Goal: Task Accomplishment & Management: Use online tool/utility

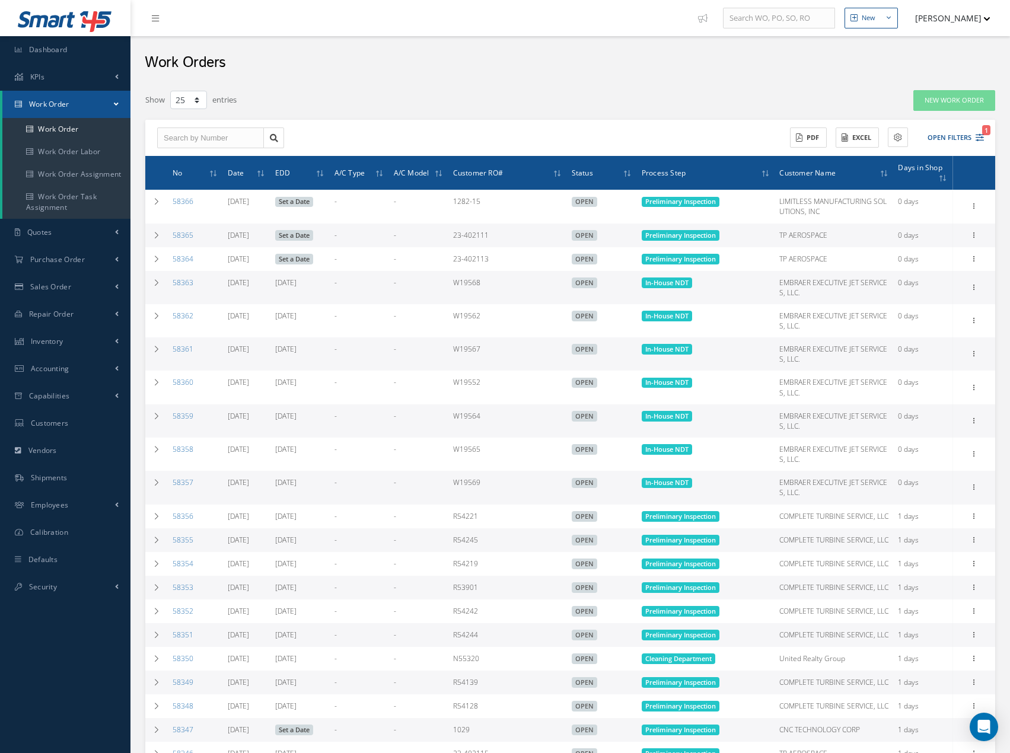
select select "25"
click at [39, 374] on span "Accounting" at bounding box center [50, 369] width 39 height 10
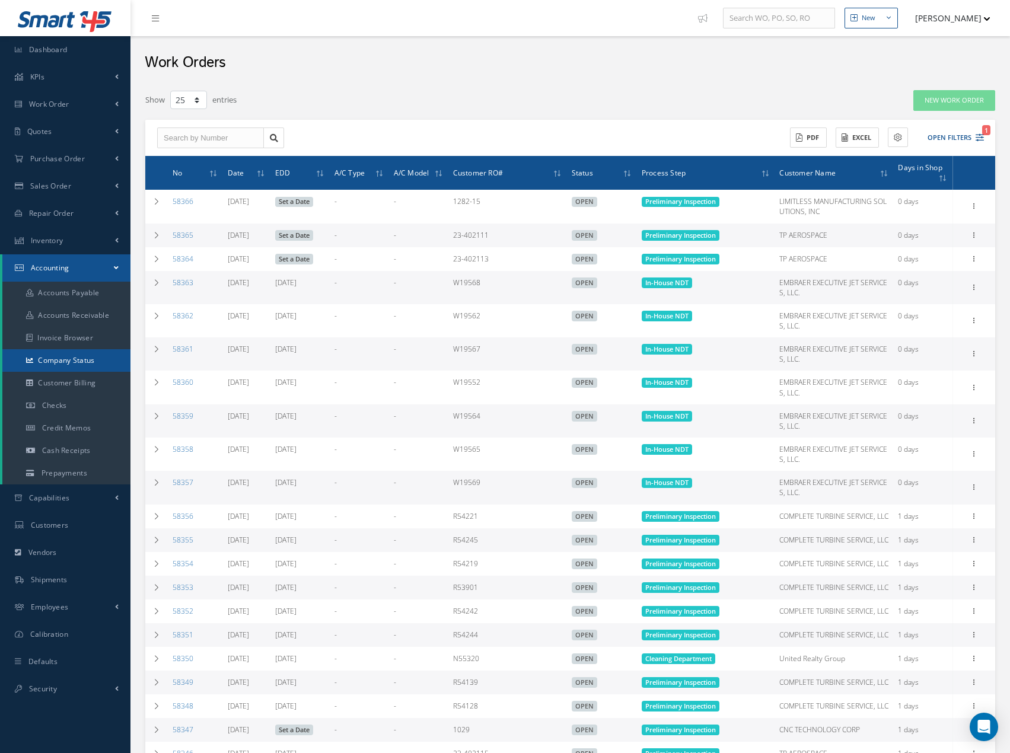
click at [65, 361] on link "Company Status" at bounding box center [66, 360] width 128 height 23
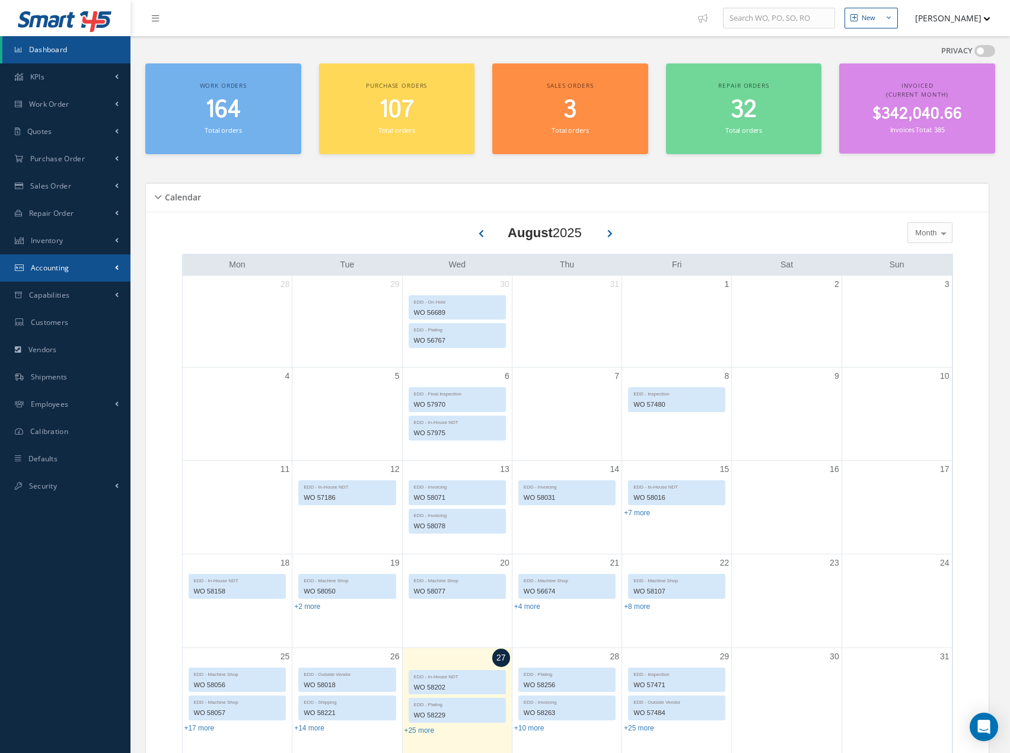
click at [49, 264] on span "Accounting" at bounding box center [50, 268] width 39 height 10
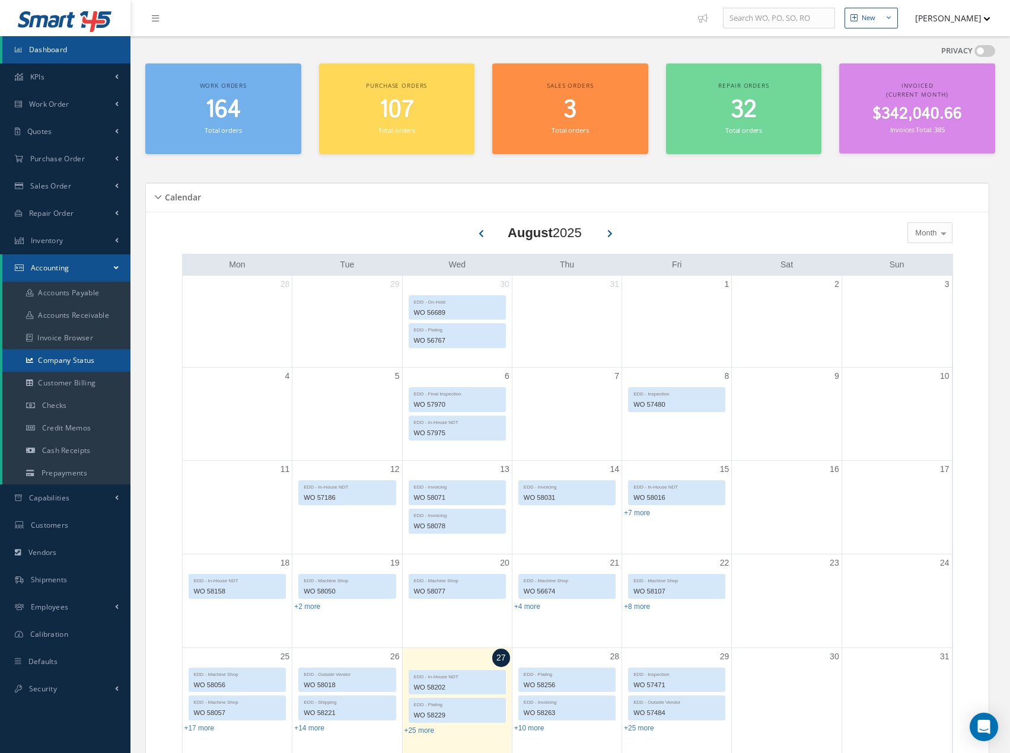
click at [63, 362] on link "Company Status" at bounding box center [66, 360] width 128 height 23
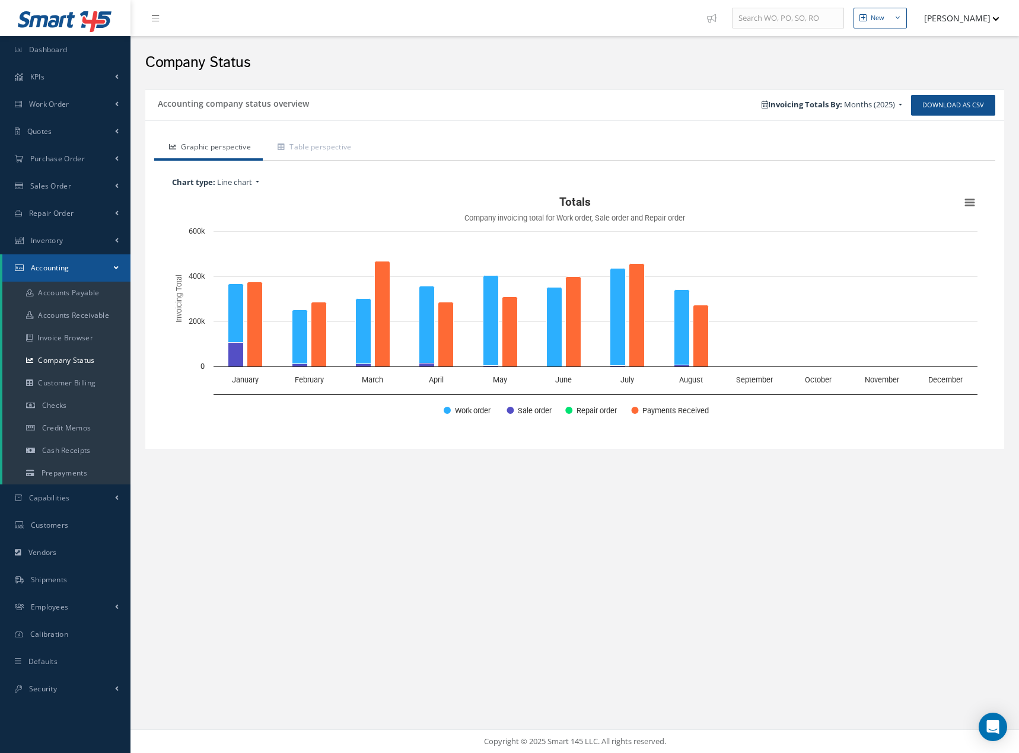
click at [950, 21] on button "[PERSON_NAME]" at bounding box center [956, 18] width 87 height 23
click at [930, 120] on link "Logout" at bounding box center [951, 120] width 95 height 20
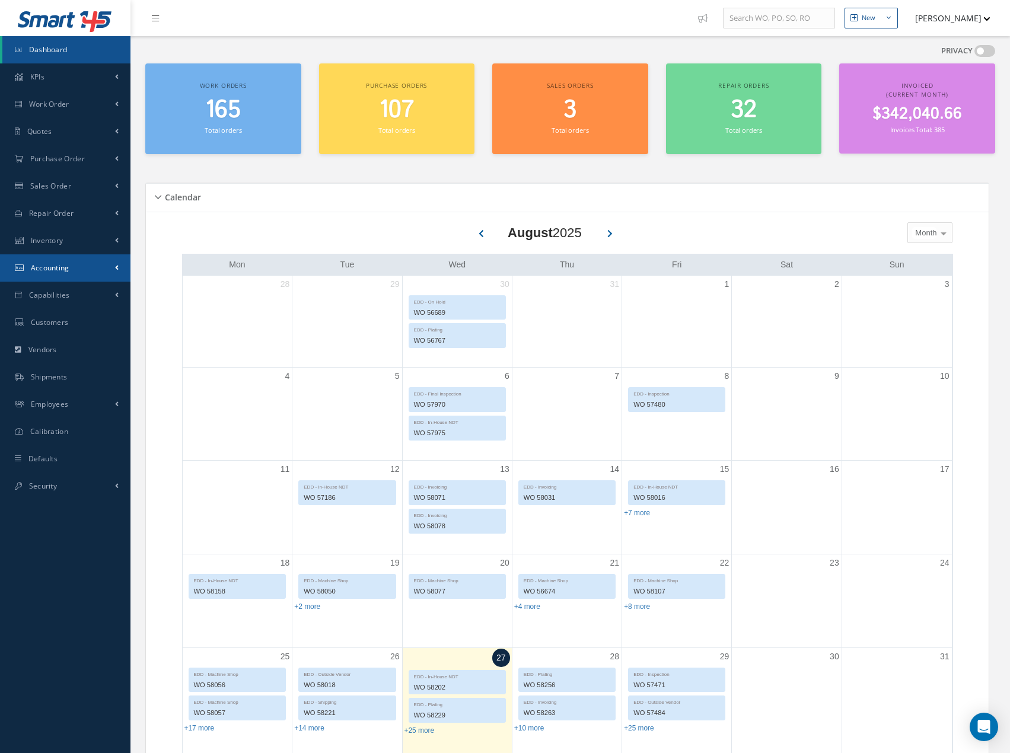
click at [49, 270] on span "Accounting" at bounding box center [50, 268] width 39 height 10
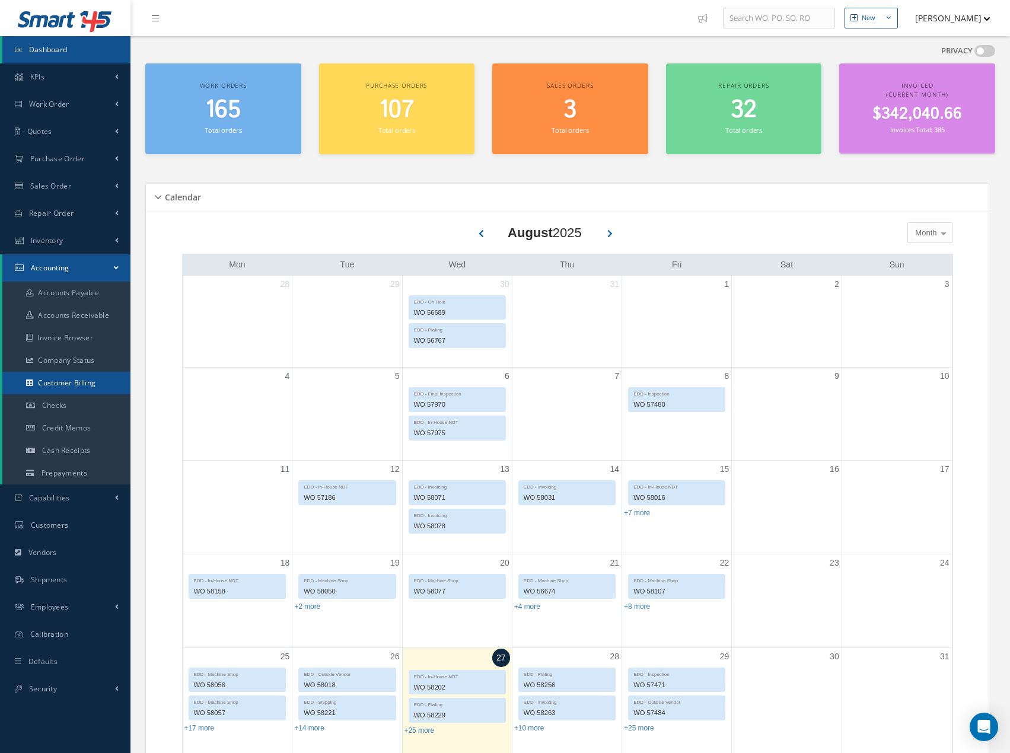
click at [58, 378] on link "Customer Billing" at bounding box center [66, 383] width 128 height 23
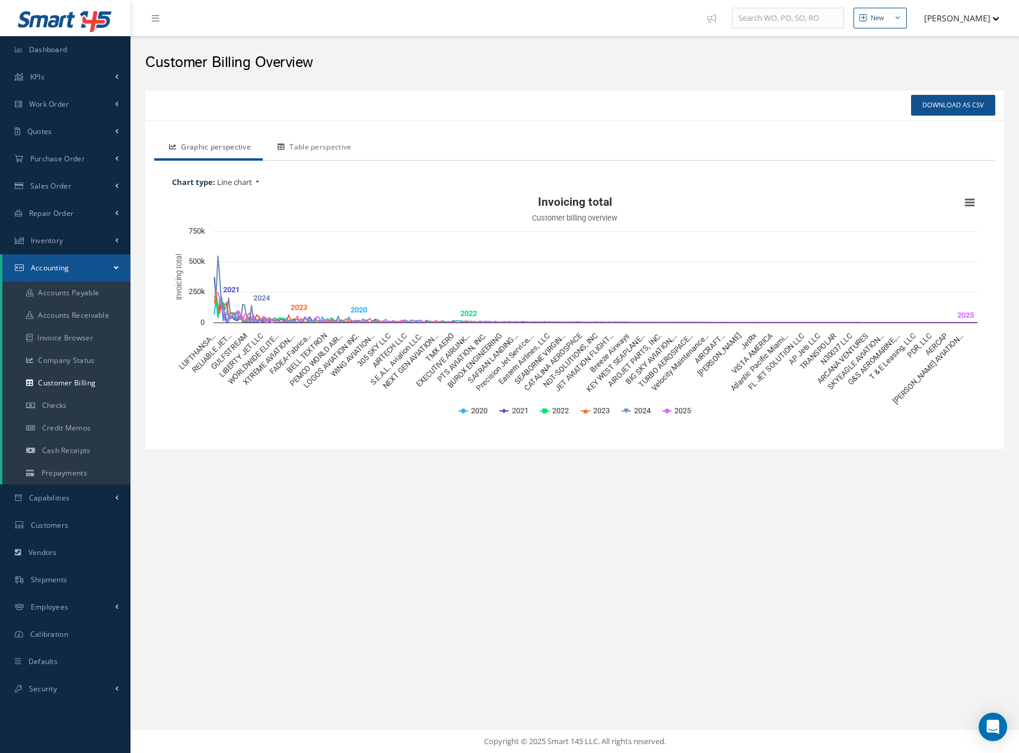
click at [324, 147] on link "Table perspective" at bounding box center [313, 148] width 100 height 25
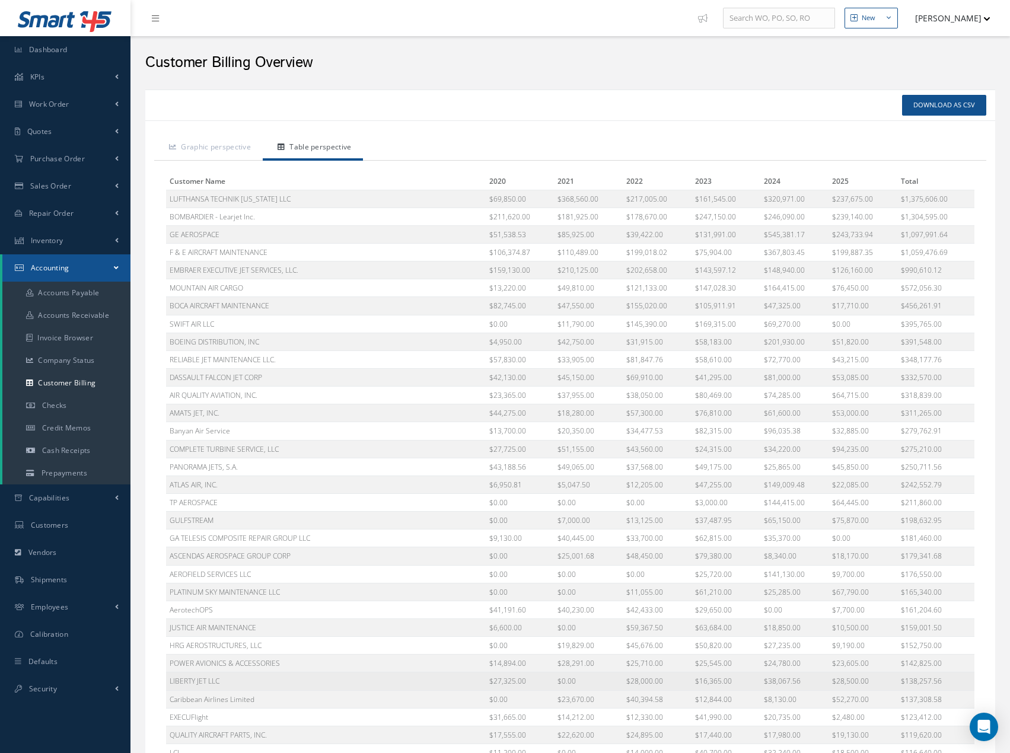
click at [243, 677] on td "LIBERTY JET LLC" at bounding box center [326, 682] width 320 height 18
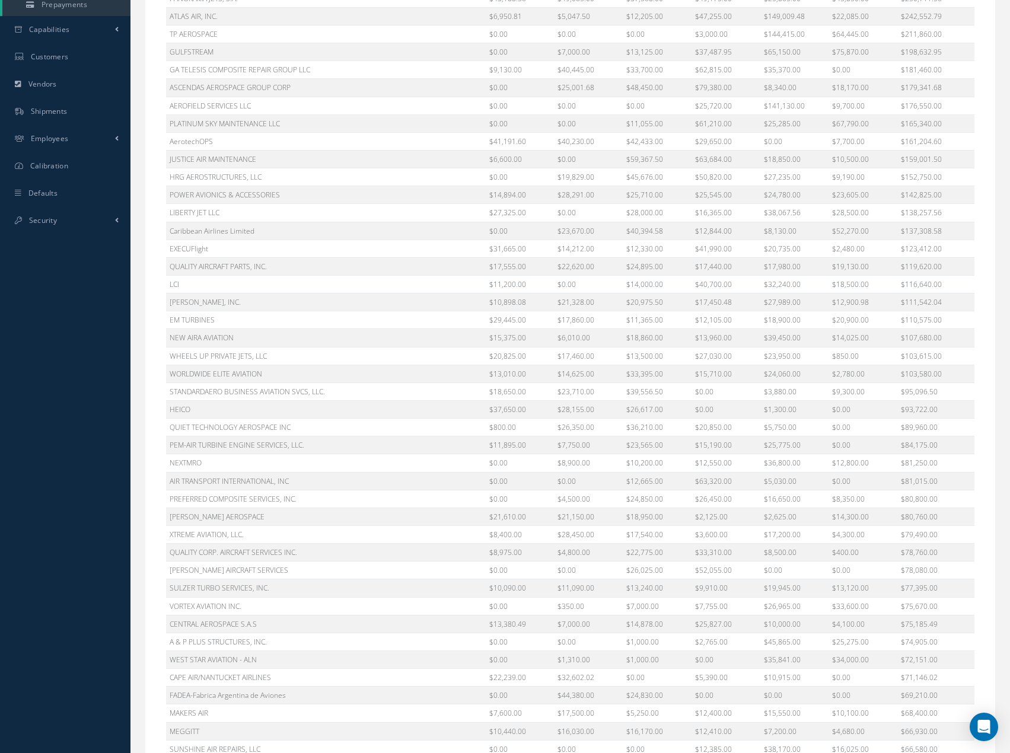
scroll to position [474, 0]
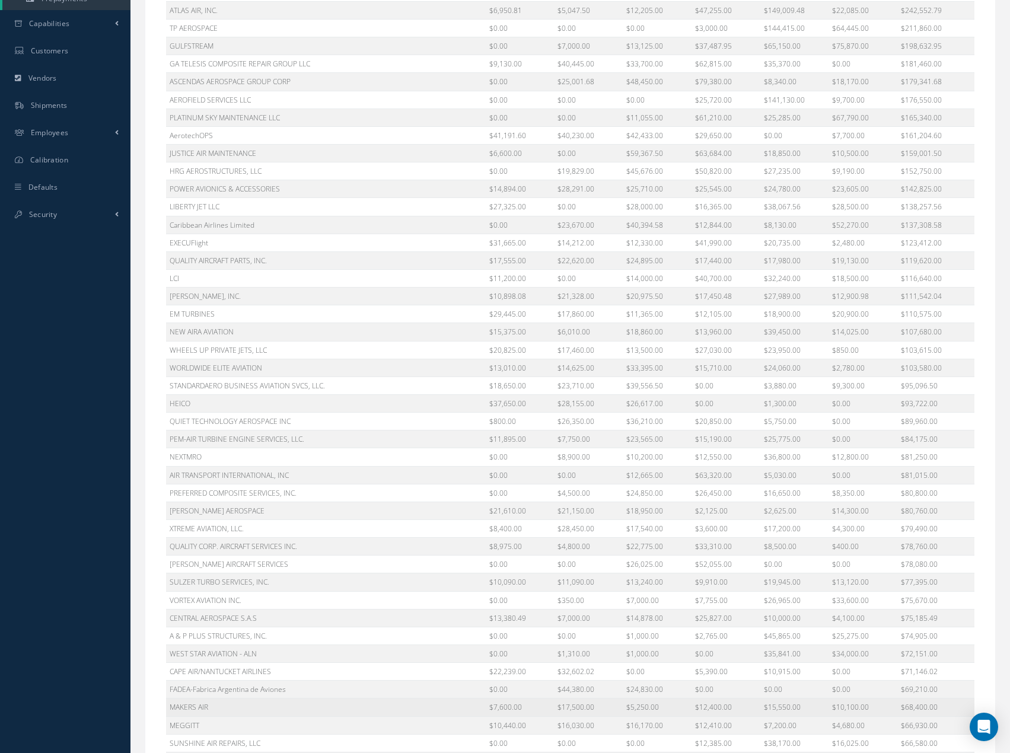
click at [246, 712] on td "MAKERS AIR" at bounding box center [326, 708] width 320 height 18
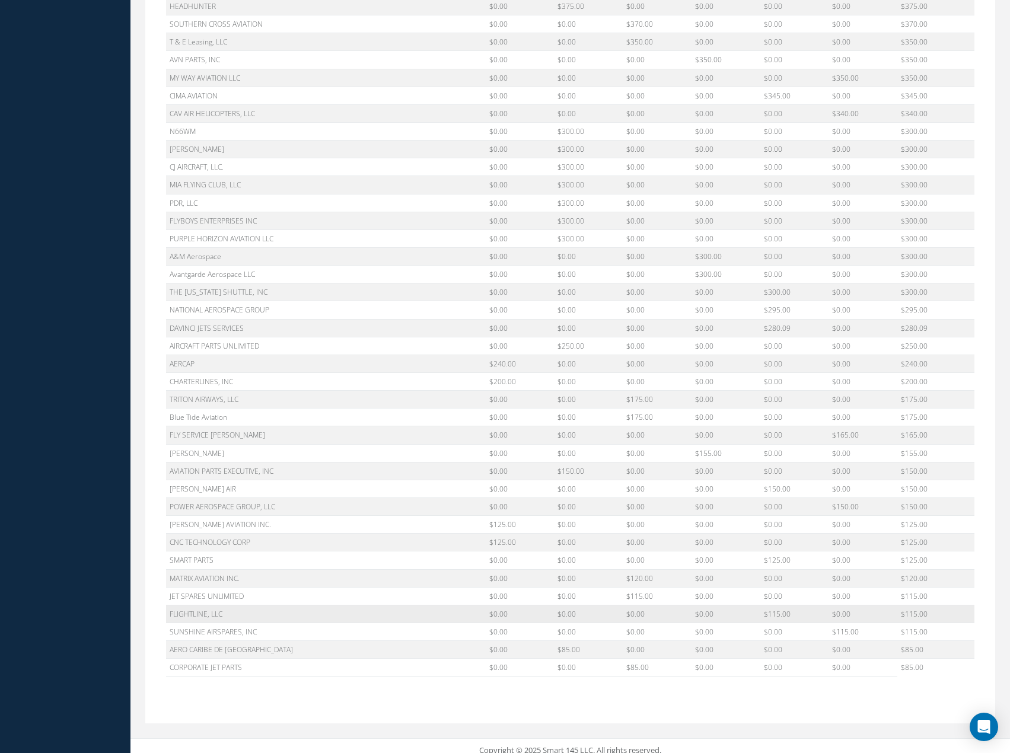
scroll to position [7244, 0]
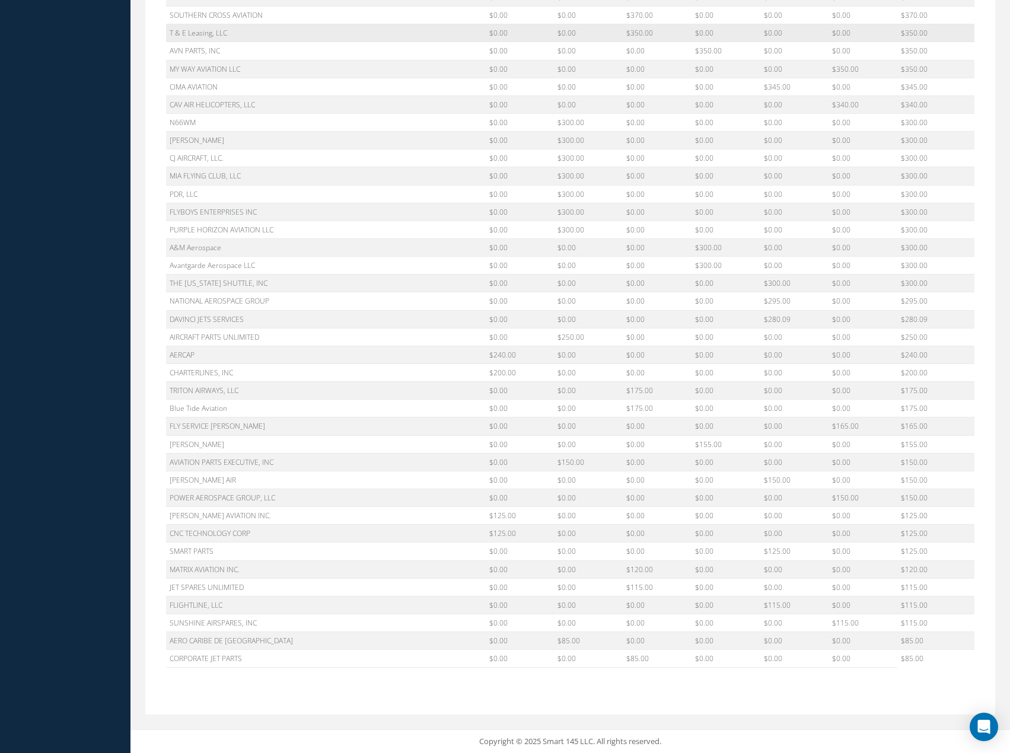
click at [265, 33] on td "T & E Leasing, LLC" at bounding box center [326, 33] width 320 height 18
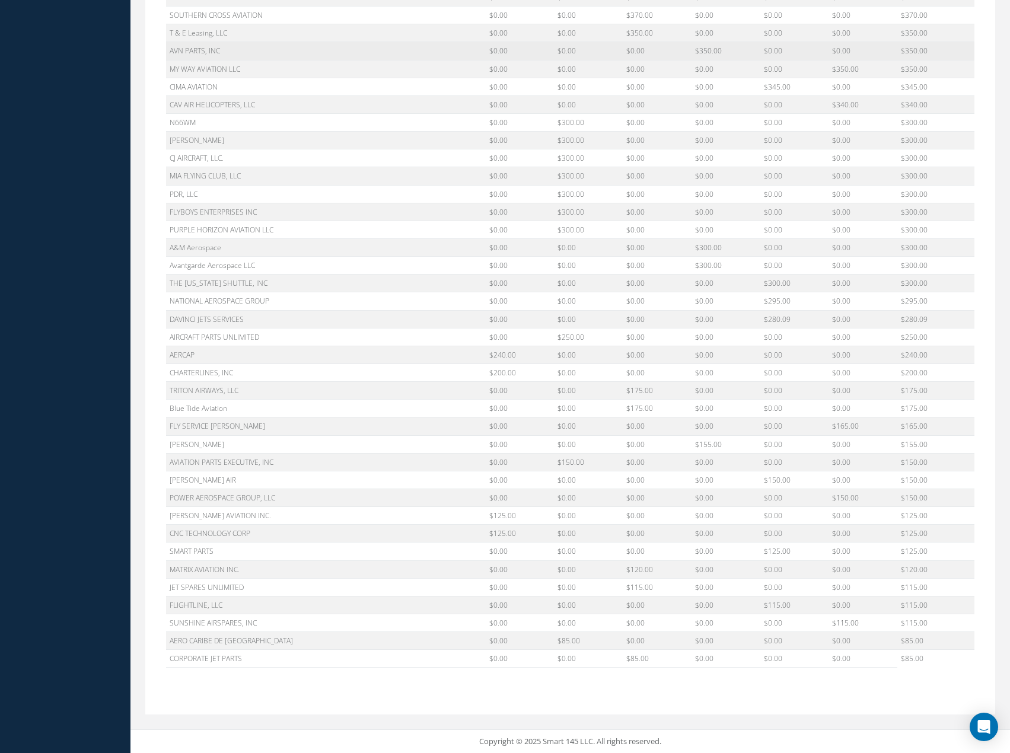
click at [267, 51] on td "AVN PARTS, INC" at bounding box center [326, 51] width 320 height 18
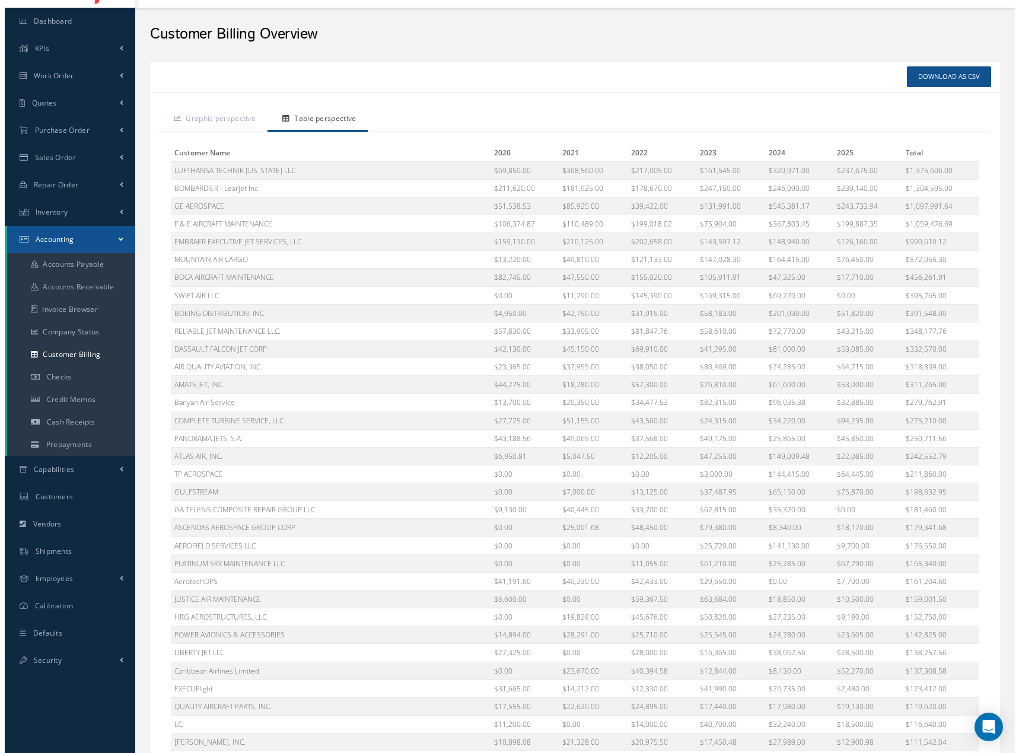
scroll to position [0, 0]
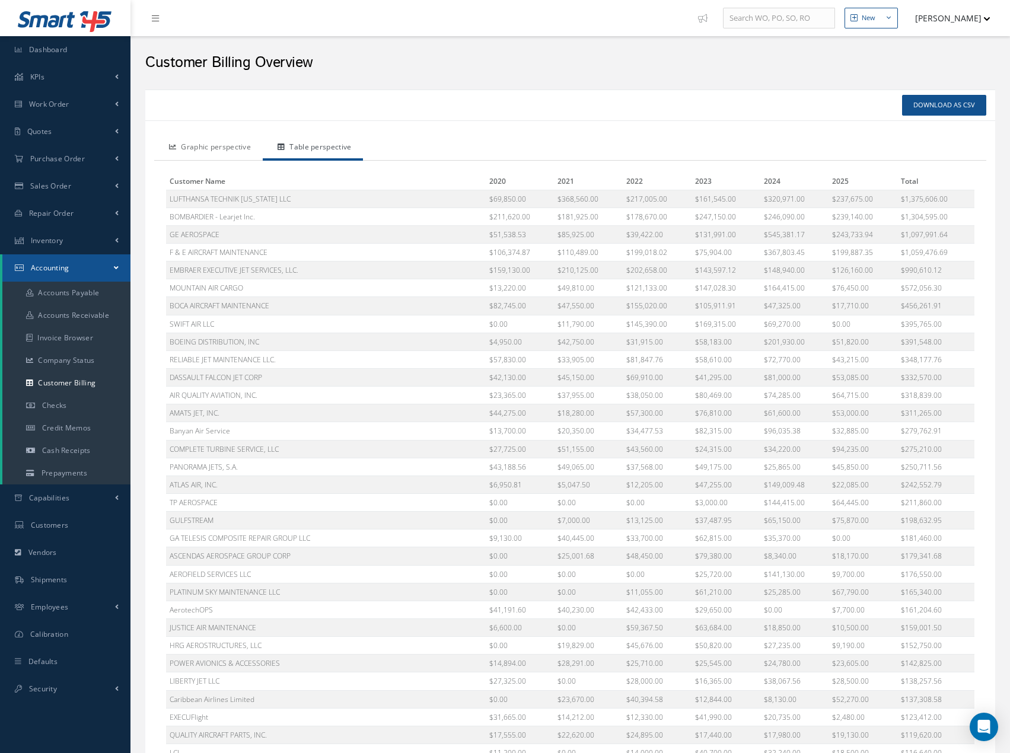
click at [220, 148] on link "Graphic perspective" at bounding box center [208, 148] width 109 height 25
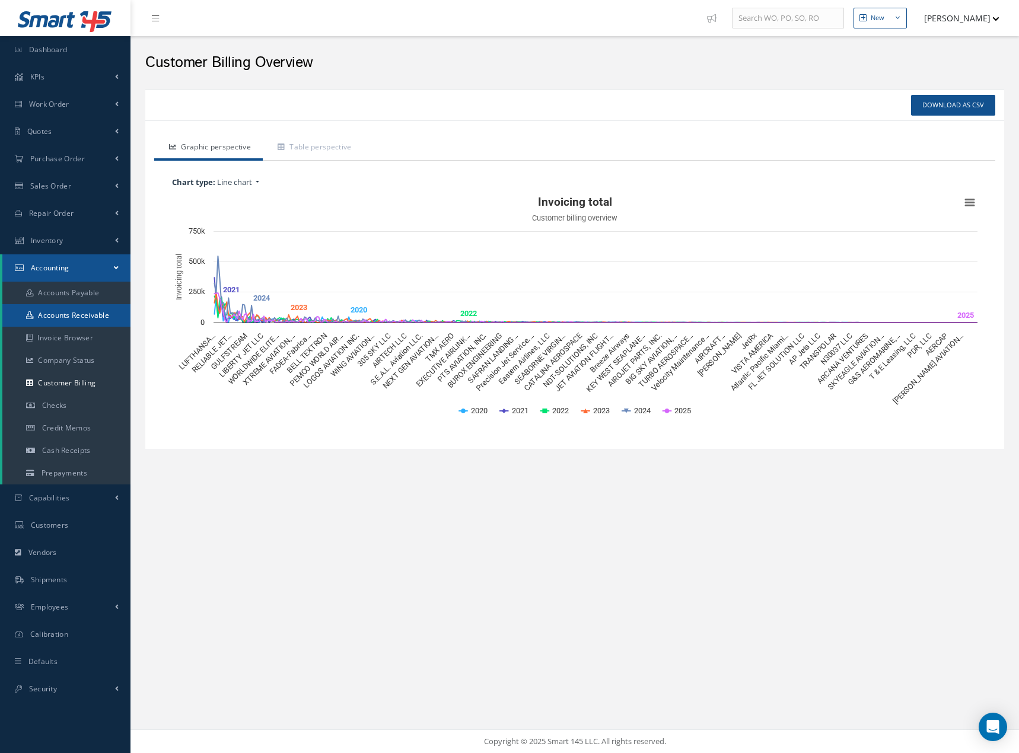
click at [77, 320] on link "Accounts Receivable" at bounding box center [66, 315] width 128 height 23
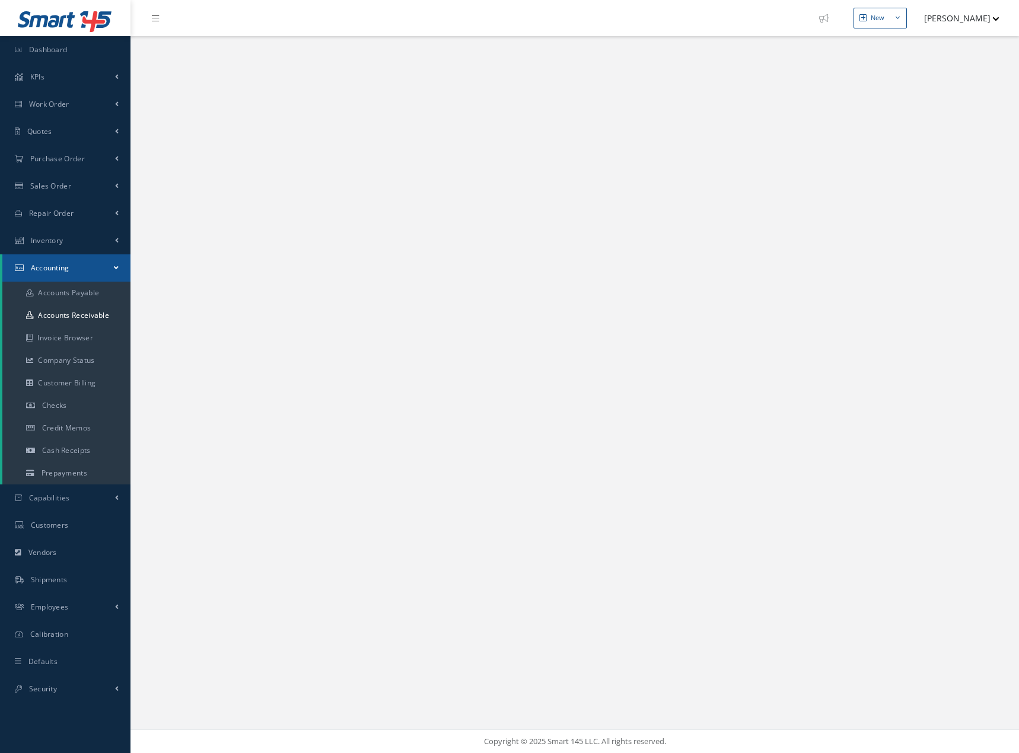
select select "25"
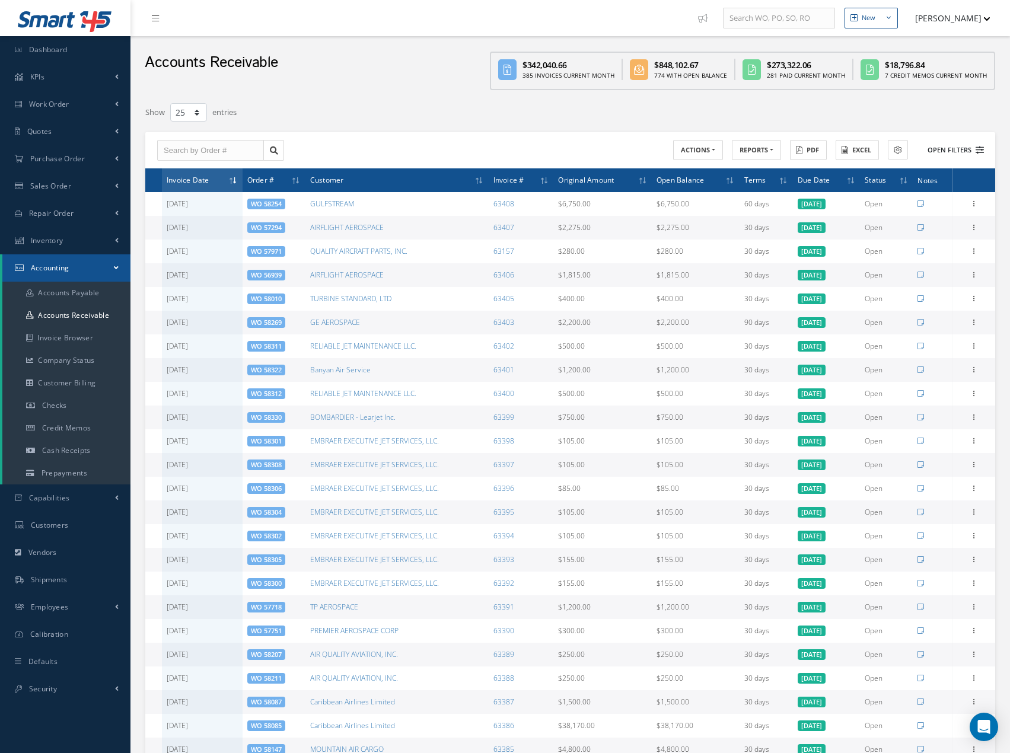
click at [945, 149] on button "Open Filters" at bounding box center [950, 151] width 67 height 20
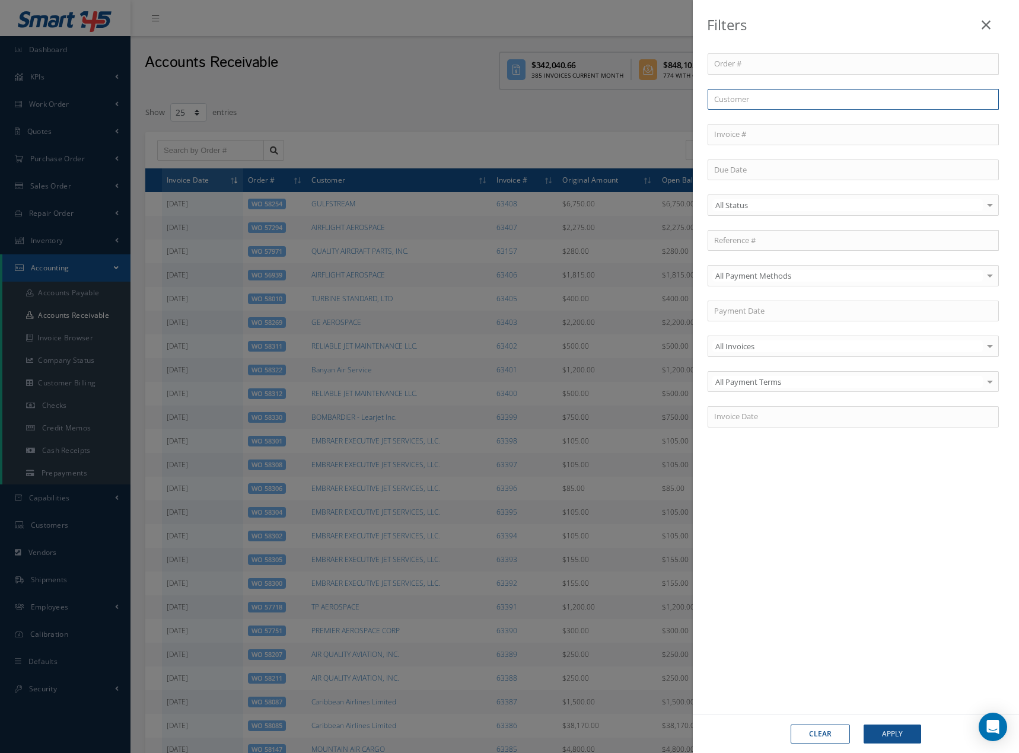
click at [886, 101] on input "text" at bounding box center [853, 99] width 291 height 21
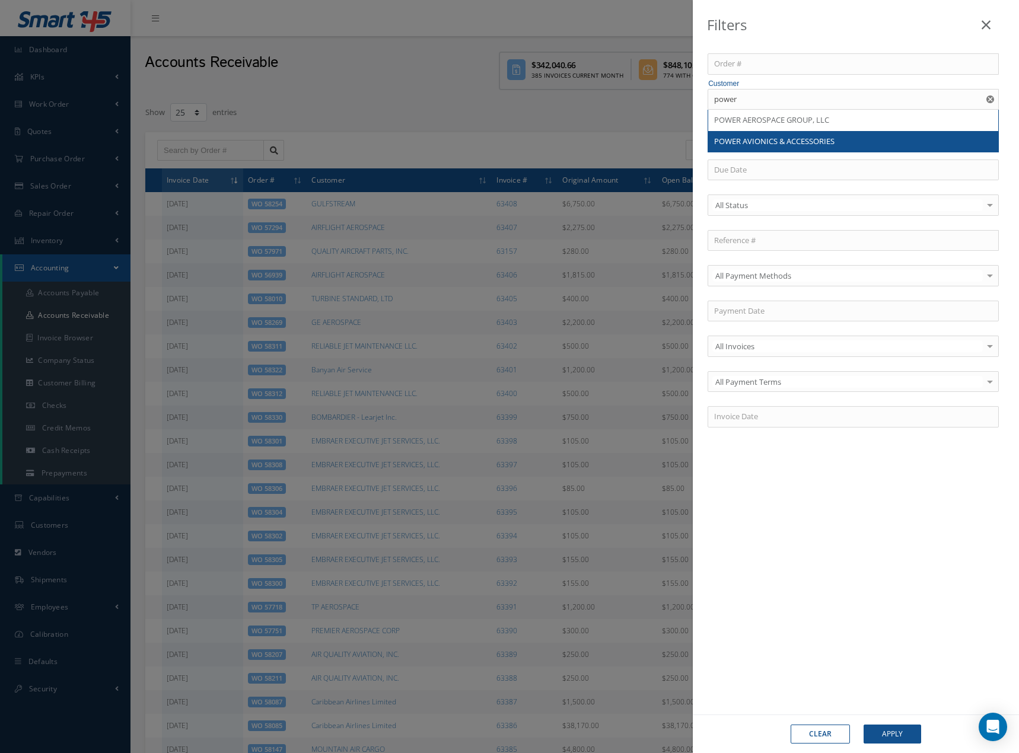
click at [790, 149] on div "POWER AVIONICS & ACCESSORIES" at bounding box center [853, 141] width 290 height 21
type input "POWER AVIONICS & ACCESSORIES"
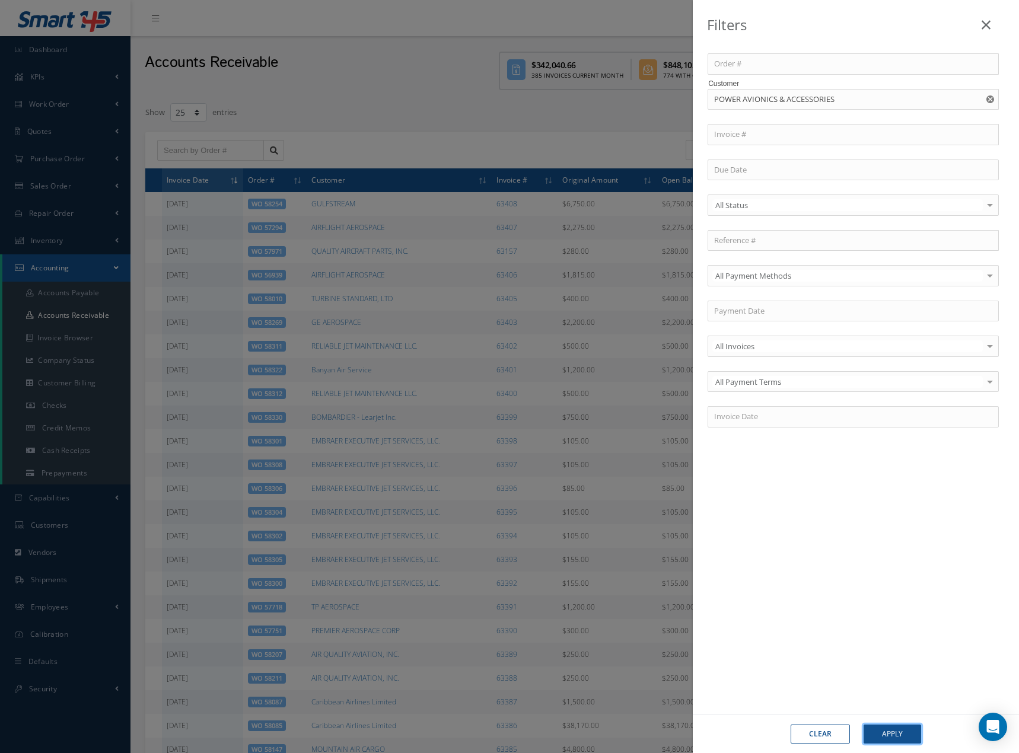
click at [883, 728] on button "Apply" at bounding box center [893, 734] width 58 height 19
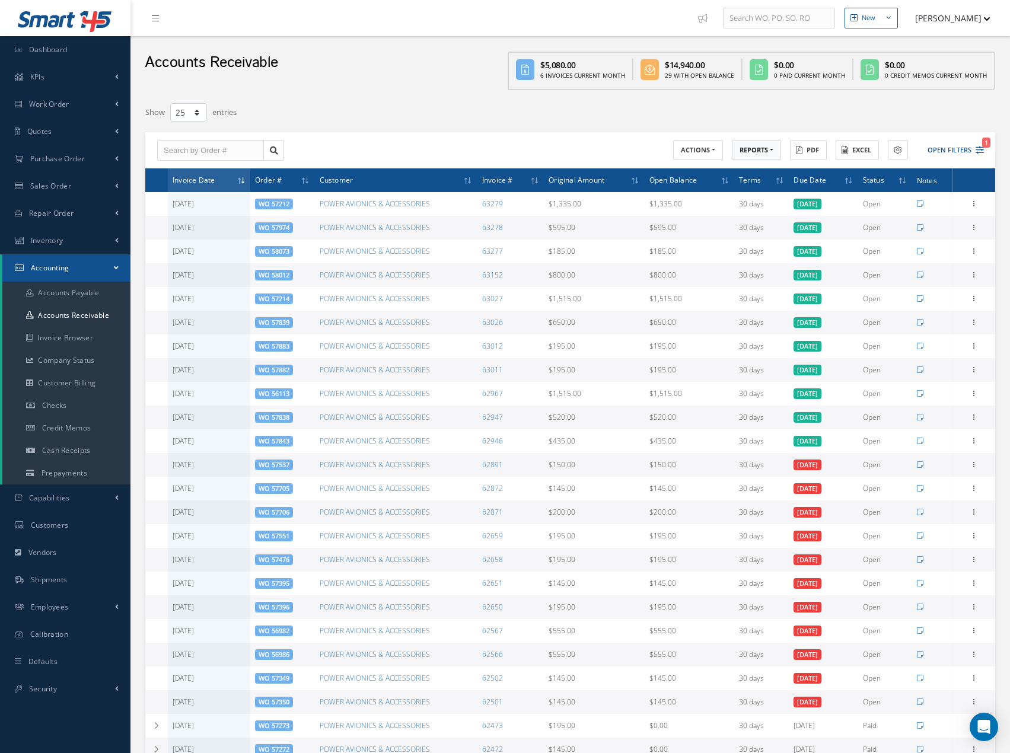
click at [774, 150] on button "REPORTS" at bounding box center [756, 150] width 49 height 21
click at [772, 202] on link "A/R Aging Summary" at bounding box center [779, 201] width 95 height 16
click at [68, 381] on link "Customer Billing" at bounding box center [66, 383] width 128 height 23
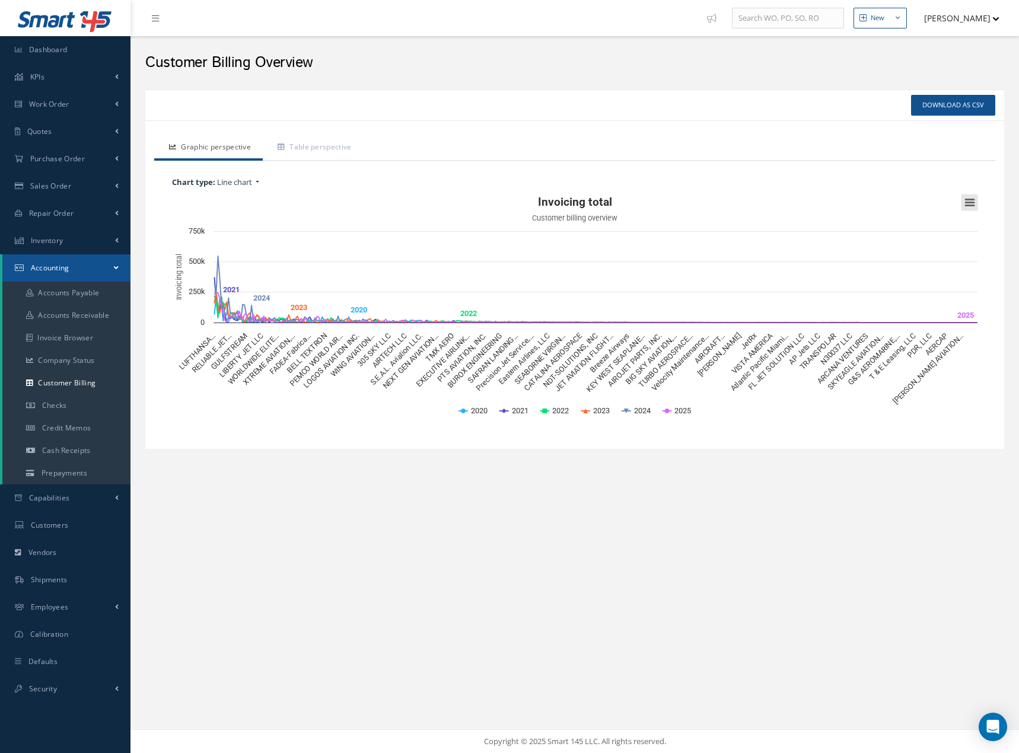
click at [966, 201] on button "View chart menu, Invoicing total" at bounding box center [969, 203] width 17 height 17
click at [327, 146] on link "Table perspective" at bounding box center [313, 148] width 100 height 25
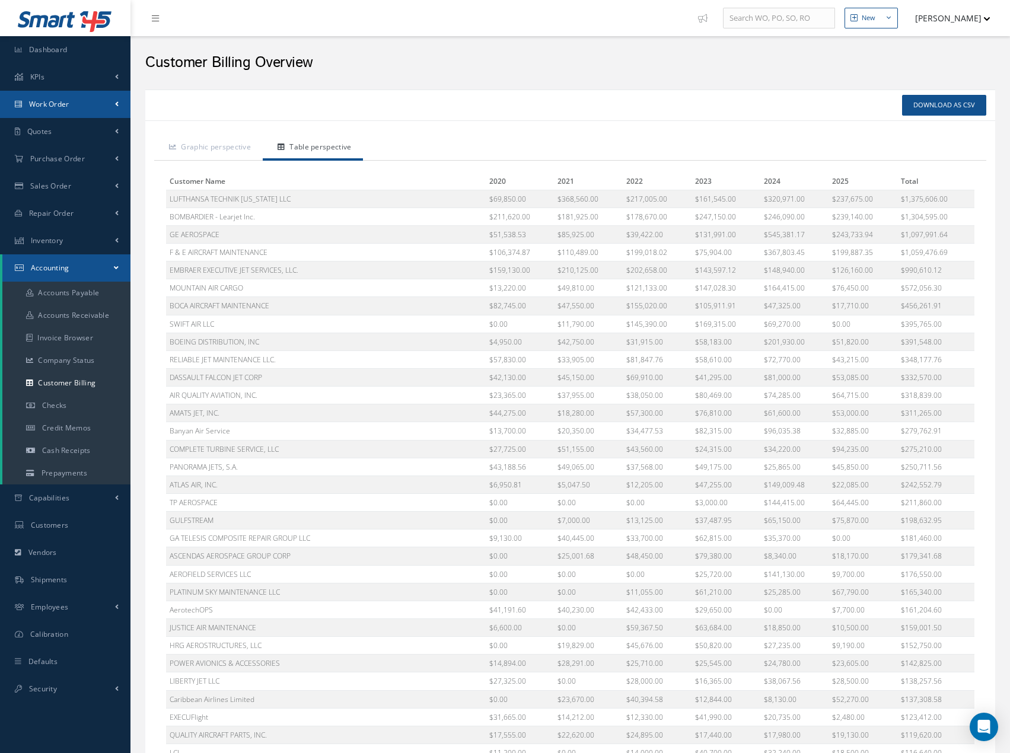
click at [49, 105] on span "Work Order" at bounding box center [49, 104] width 40 height 10
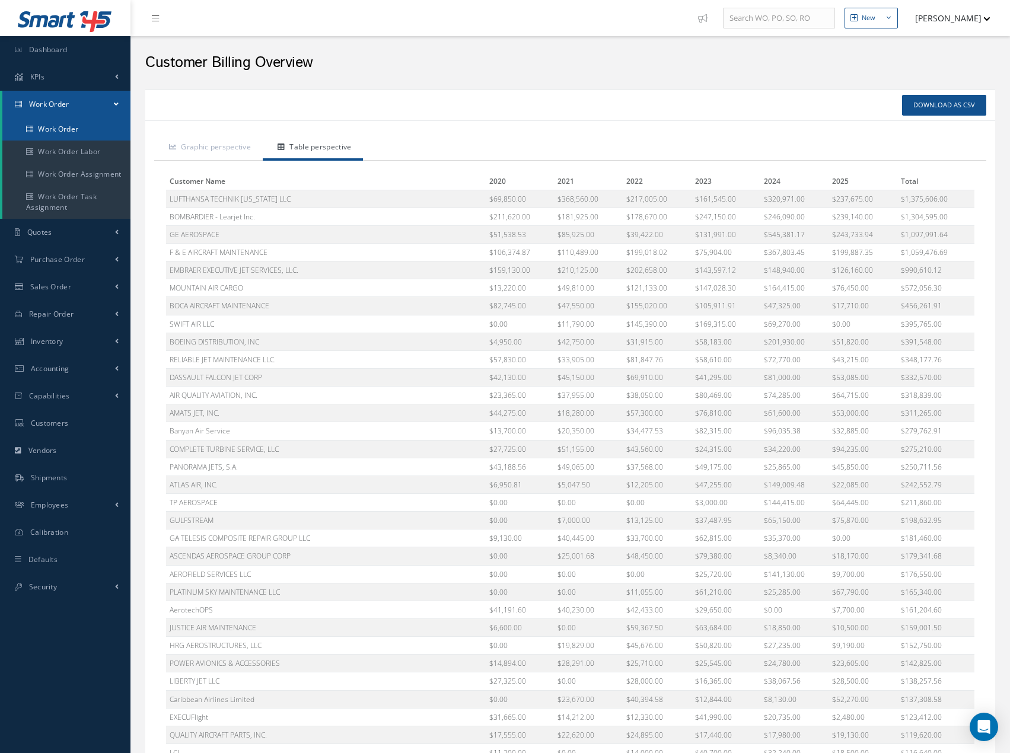
click at [66, 132] on link "Work Order" at bounding box center [66, 129] width 128 height 23
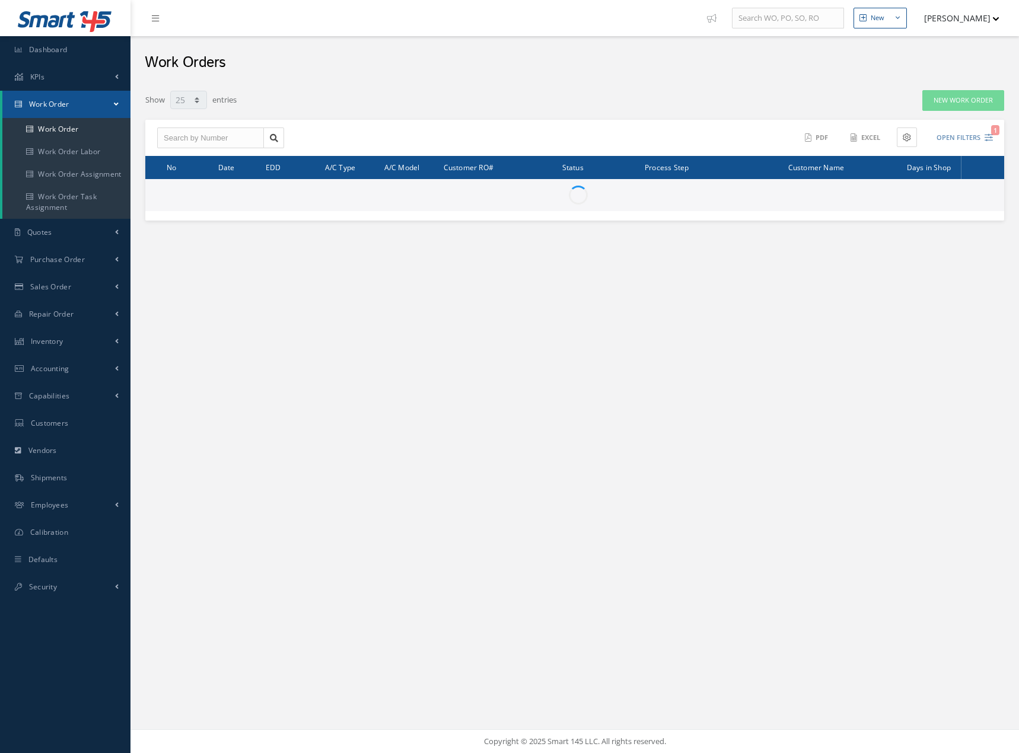
select select "25"
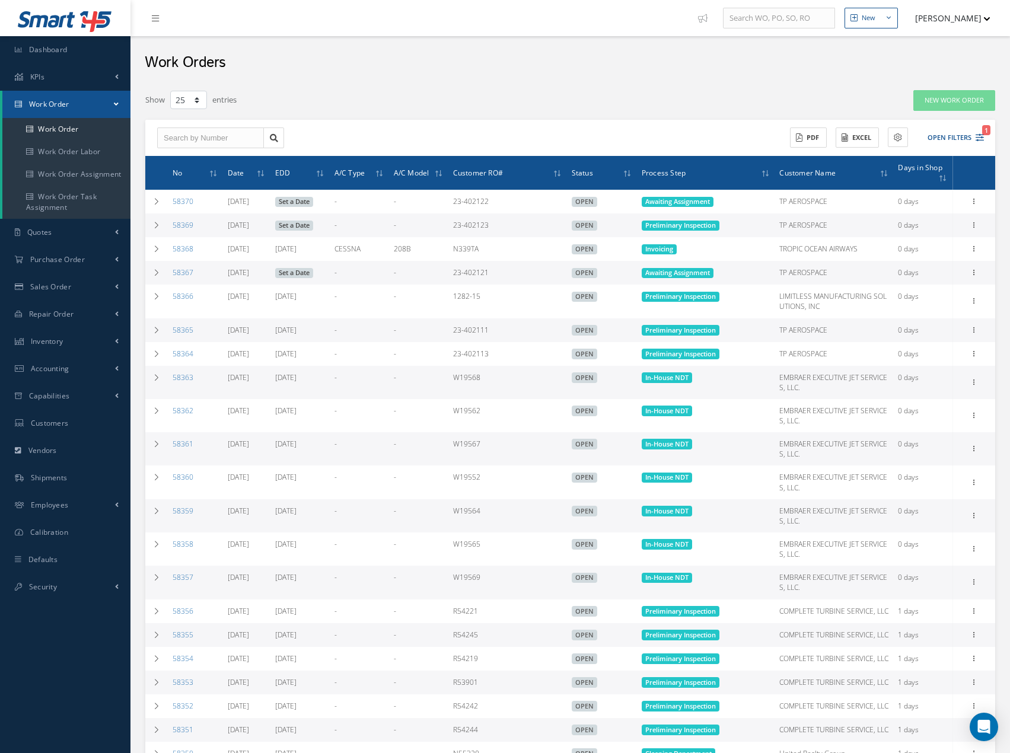
click at [950, 18] on button "[PERSON_NAME]" at bounding box center [947, 18] width 87 height 23
click at [911, 119] on link "Logout" at bounding box center [943, 120] width 95 height 20
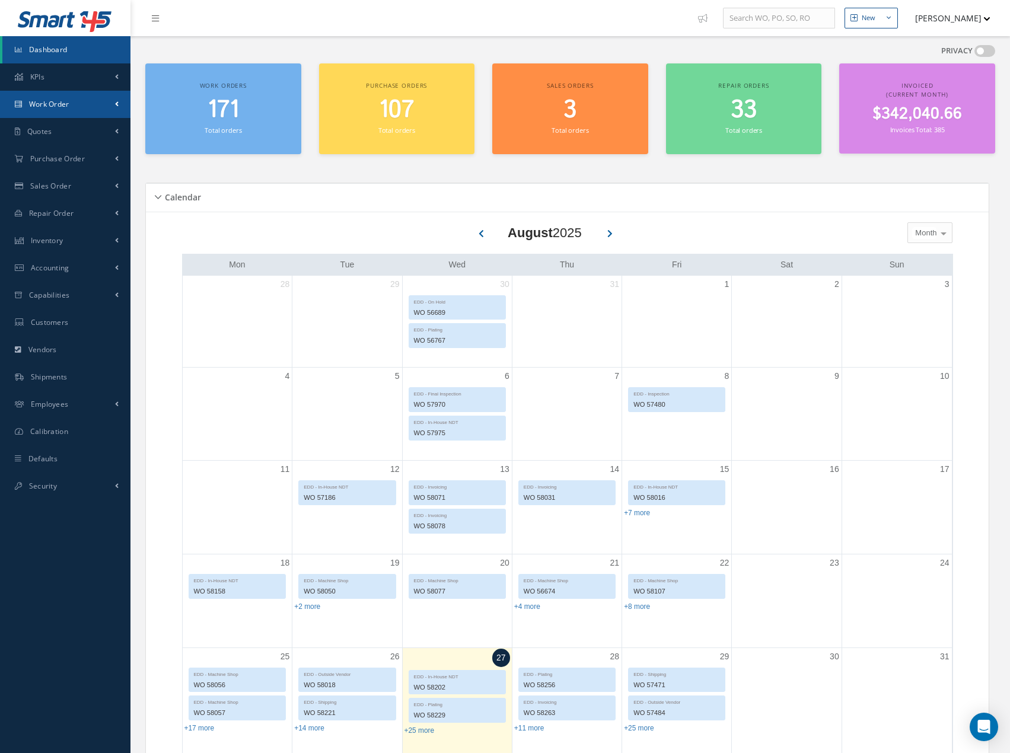
click at [86, 113] on link "Work Order" at bounding box center [65, 104] width 130 height 27
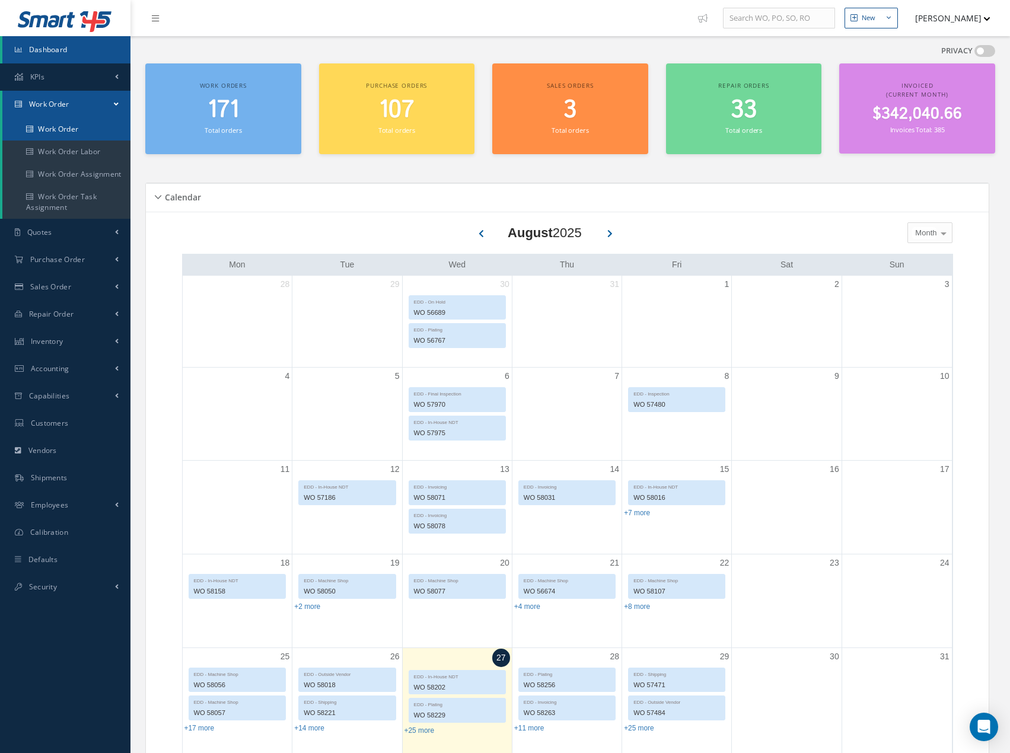
click at [85, 129] on link "Work Order" at bounding box center [66, 129] width 128 height 23
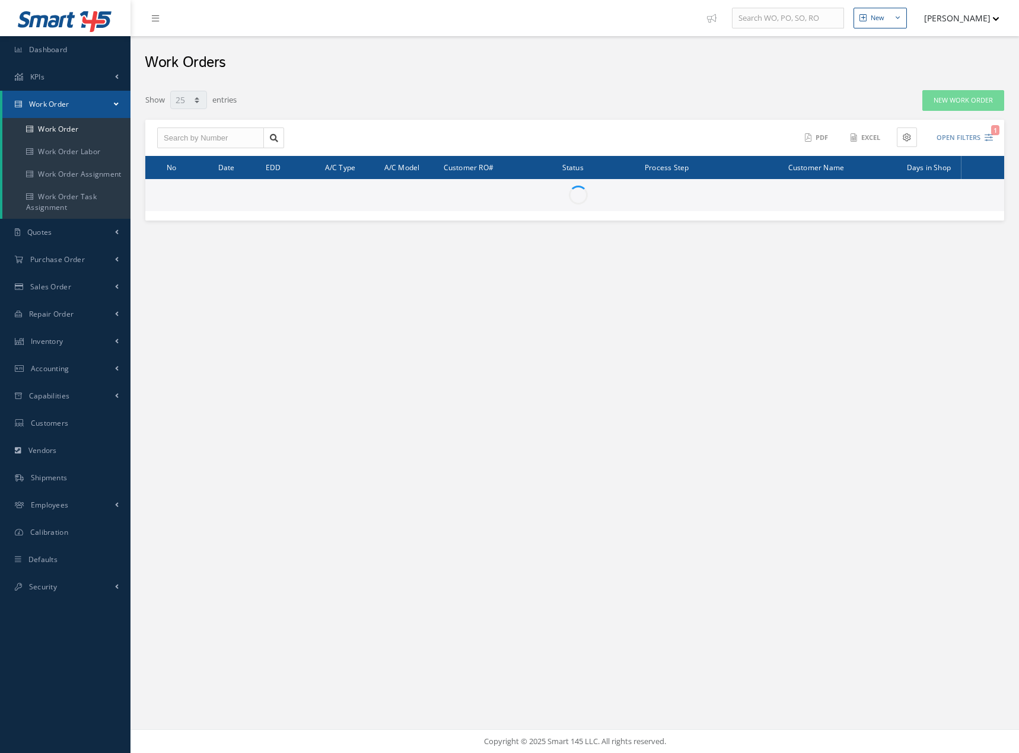
select select "25"
click at [202, 139] on input "text" at bounding box center [210, 138] width 107 height 21
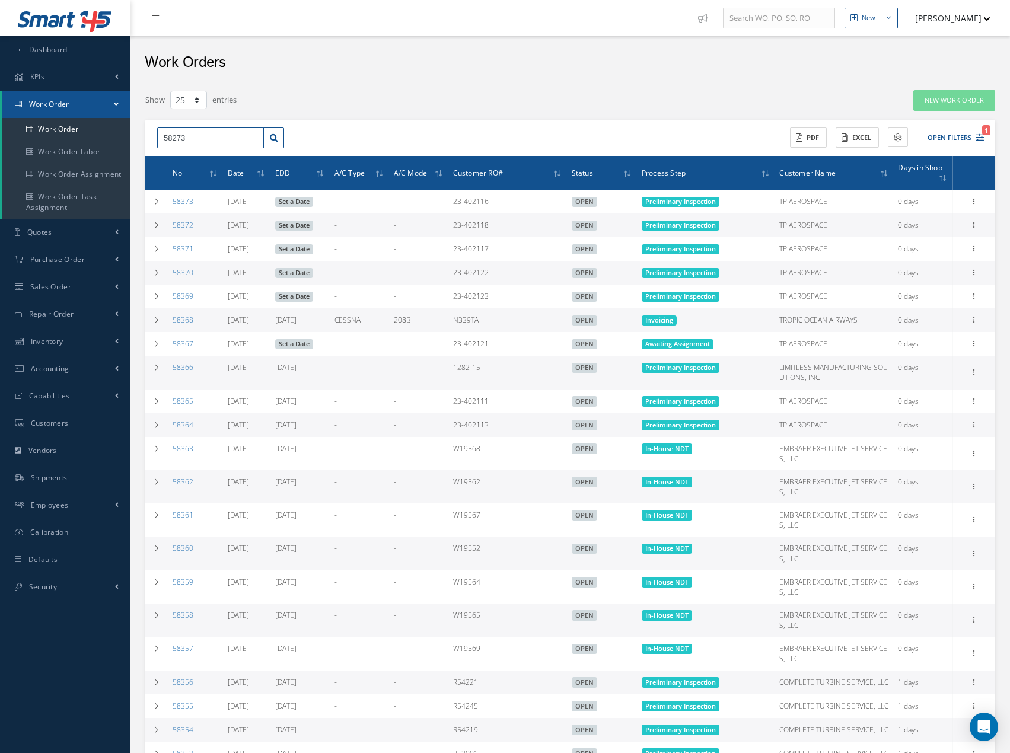
type input "58273"
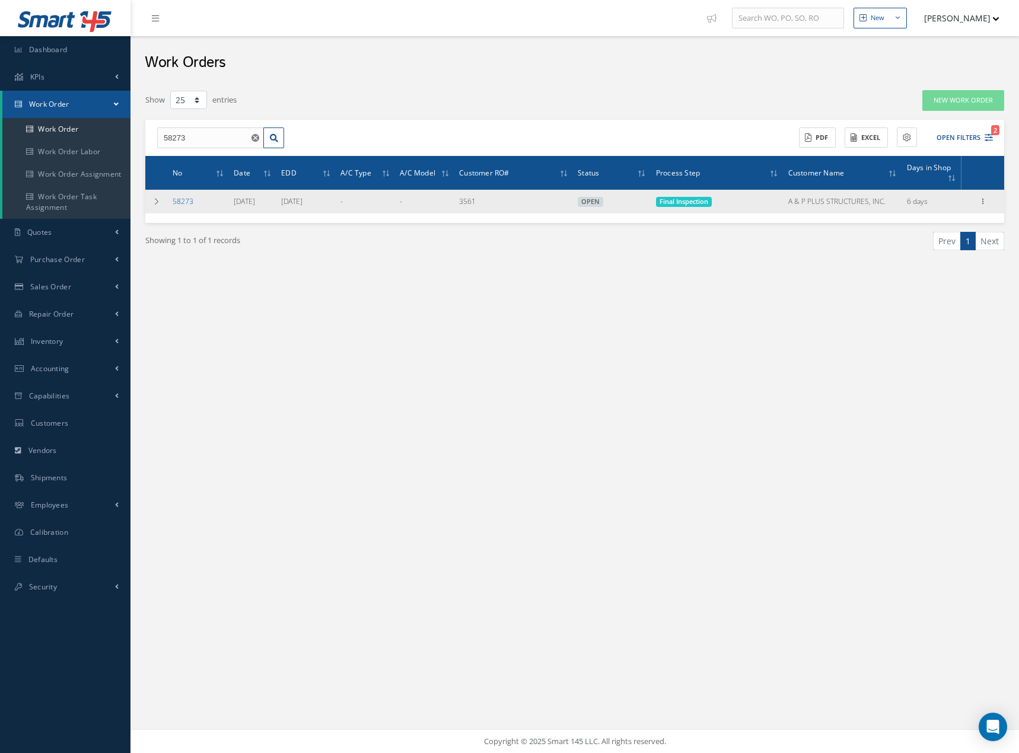
click at [184, 203] on link "58273" at bounding box center [183, 201] width 21 height 10
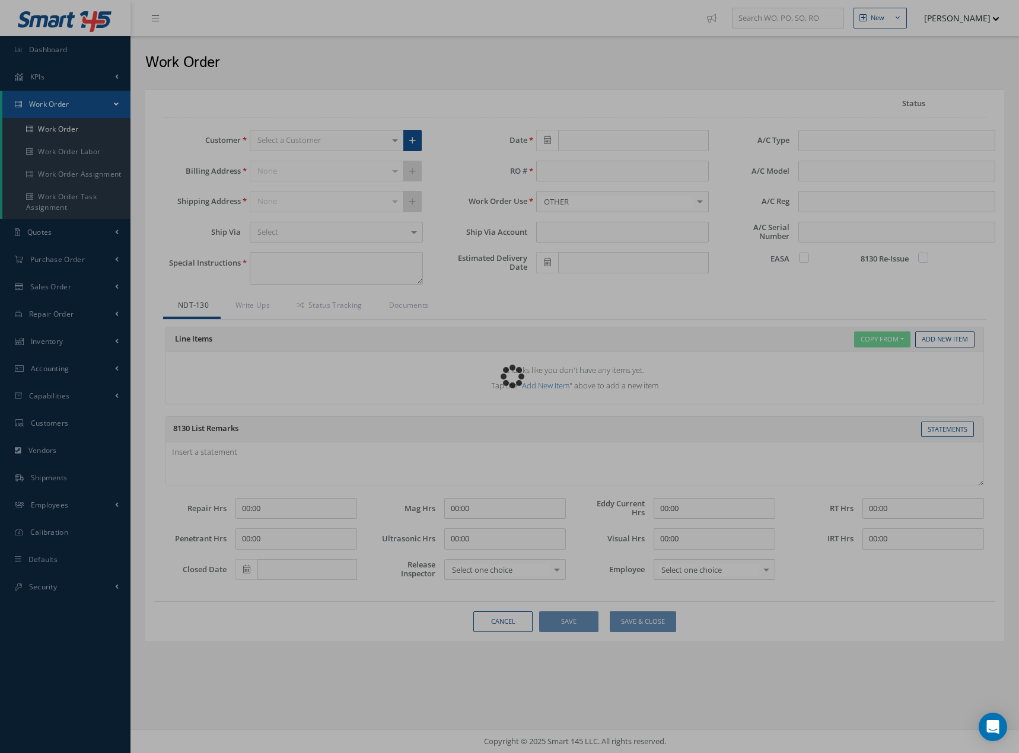
type input "[DATE]"
type input "3561"
type textarea "PL PER SOPM 20-42-10 AND MT PER SOPM 20-20-01"
type input "[DATE]"
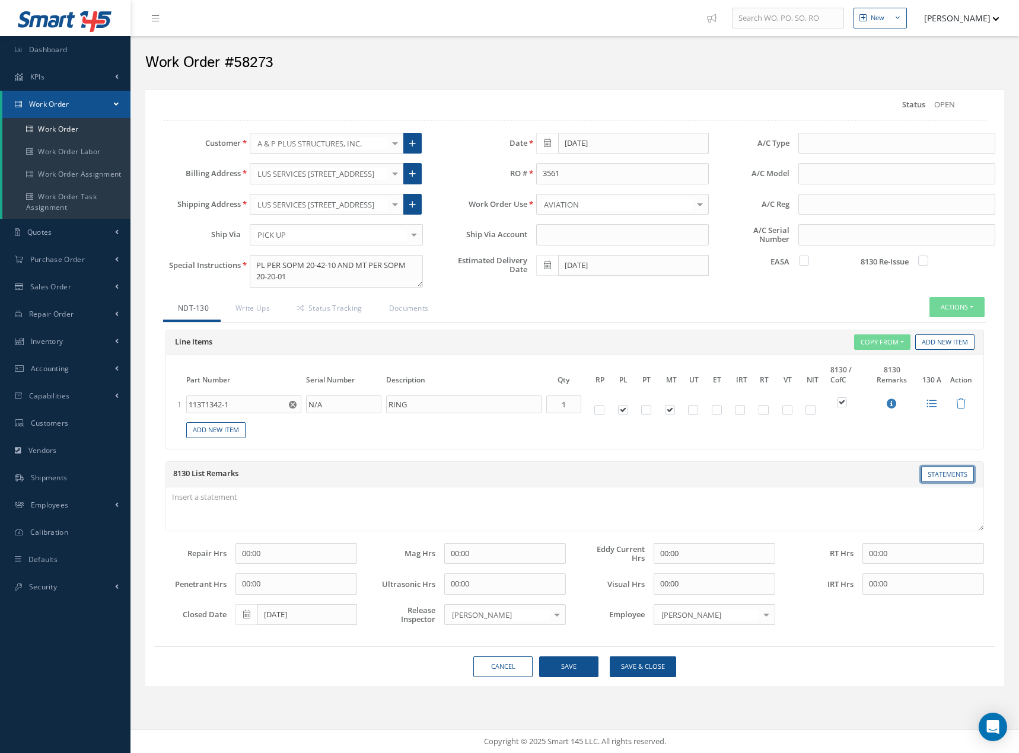
click at [937, 467] on link "Statements" at bounding box center [947, 475] width 53 height 16
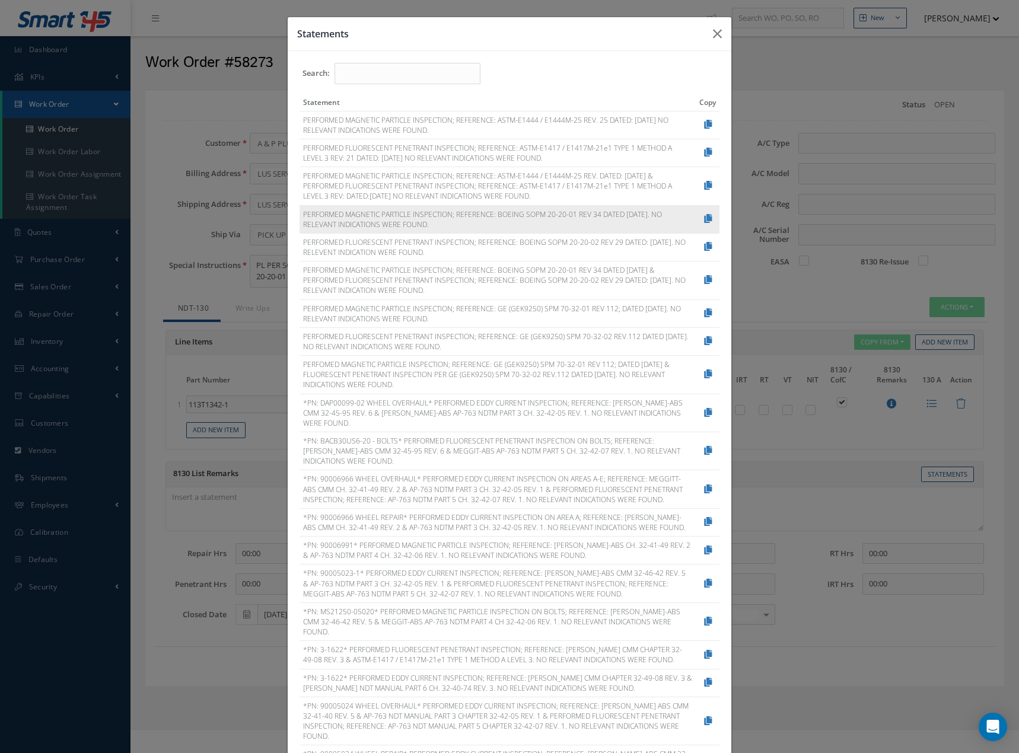
drag, startPoint x: 295, startPoint y: 216, endPoint x: 433, endPoint y: 229, distance: 138.2
click at [433, 229] on td "PERFORMED MAGNETIC PARTICLE INSPECTION; REFERENCE: BOEING SOPM 20-20-01 REV 34 …" at bounding box center [498, 219] width 396 height 28
copy td "PERFORMED MAGNETIC PARTICLE INSPECTION; REFERENCE: BOEING SOPM 20-20-01 REV 34 …"
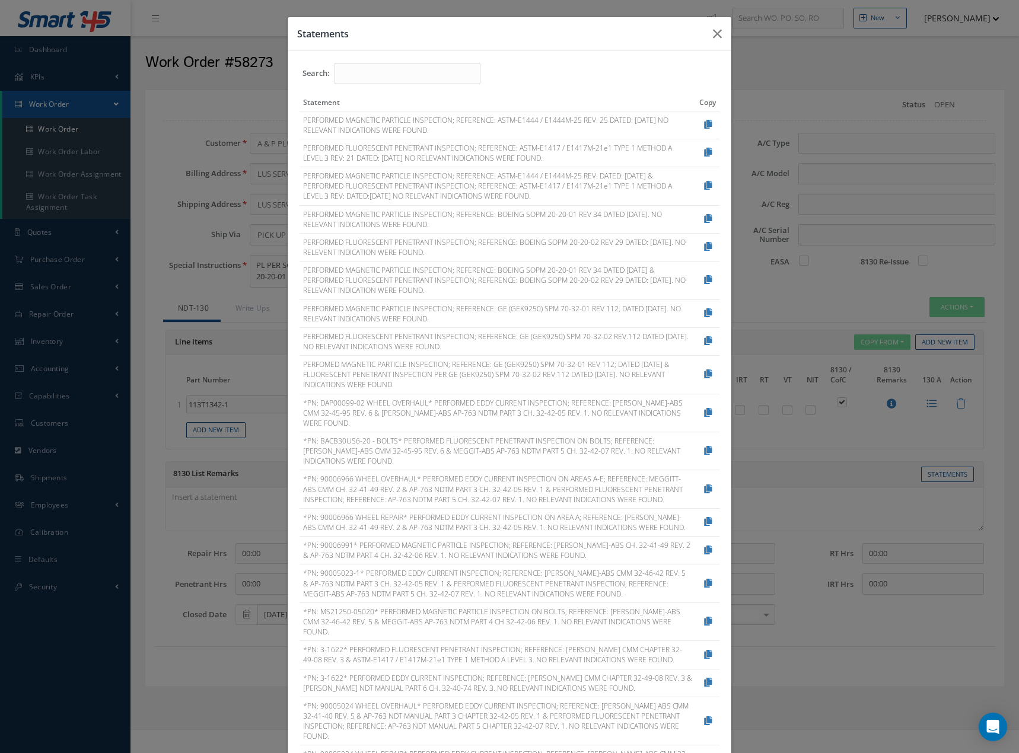
drag, startPoint x: 789, startPoint y: 323, endPoint x: 874, endPoint y: 346, distance: 87.9
click at [791, 324] on div "Statements Search: Statement Copy PERFORMED MAGNETIC PARTICLE INSPECTION; REFER…" at bounding box center [509, 376] width 1019 height 753
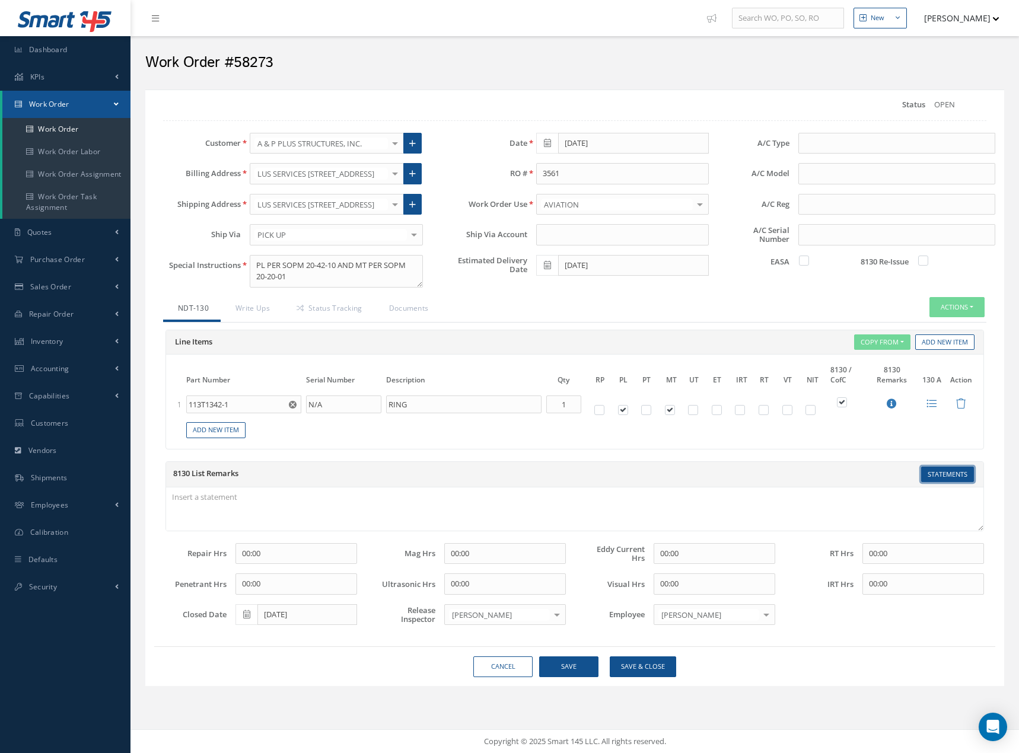
click at [945, 471] on link "Statements" at bounding box center [947, 475] width 53 height 16
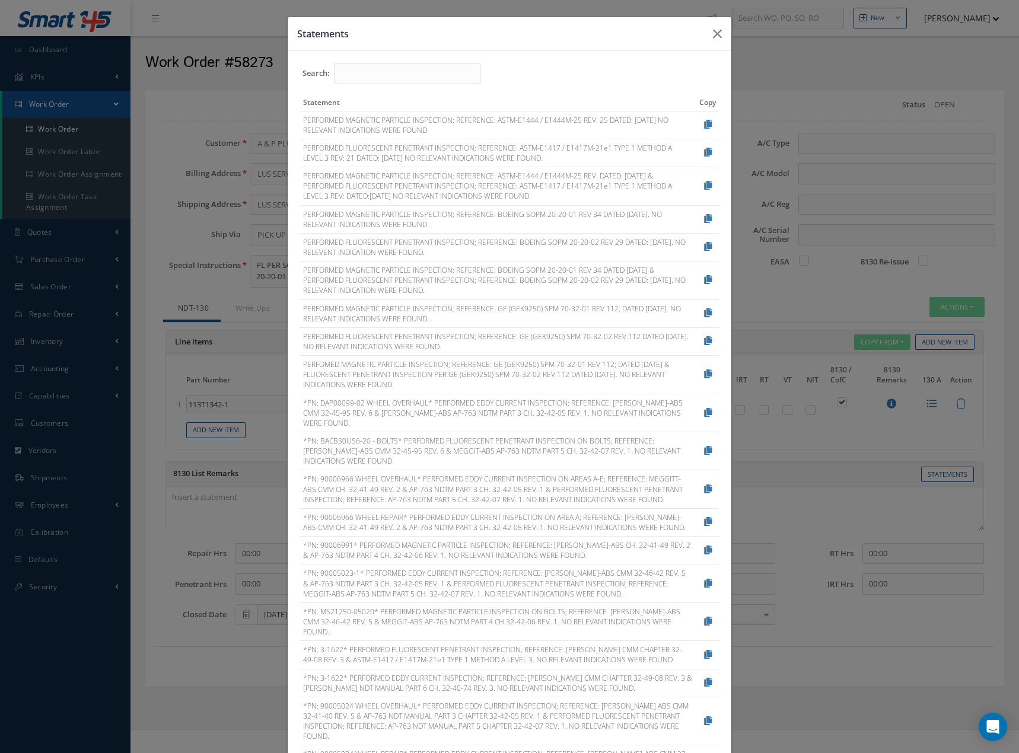
click at [740, 315] on div "Statements Search: Statement Copy PERFORMED MAGNETIC PARTICLE INSPECTION; REFER…" at bounding box center [509, 376] width 1019 height 753
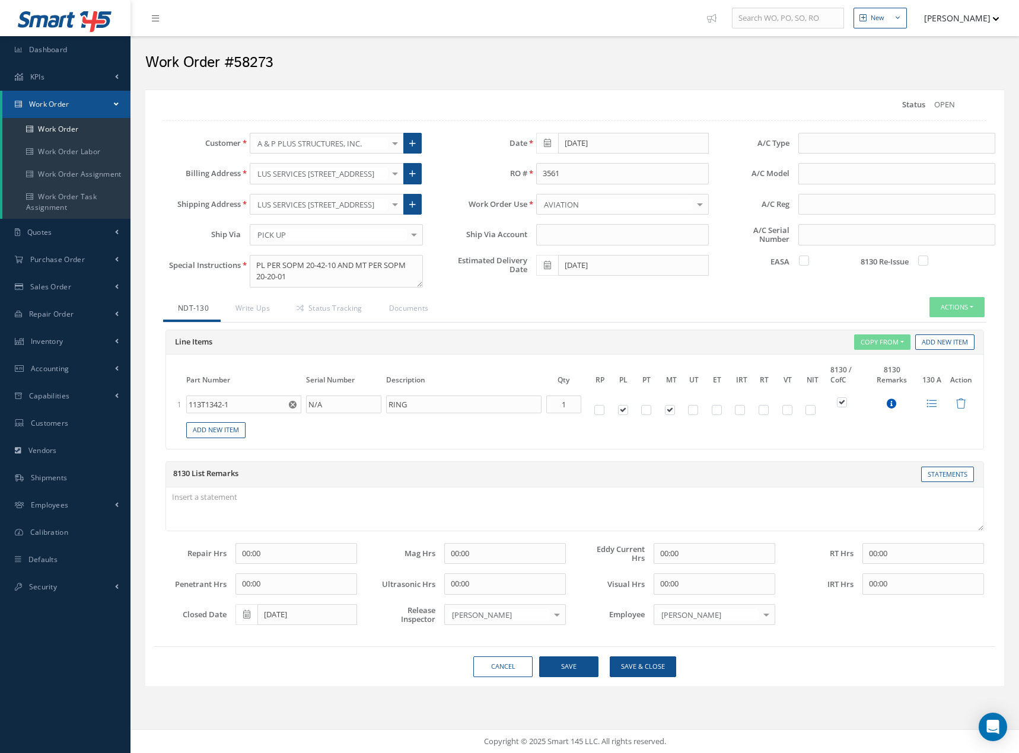
drag, startPoint x: 901, startPoint y: 404, endPoint x: 887, endPoint y: 401, distance: 14.7
click at [899, 404] on div "8130-3 Remarks PERFORMED LHE CADMIUM PLATING; REFERENCE: BOEING SOPM 20-42-01 R…" at bounding box center [891, 404] width 43 height 11
click at [886, 403] on div "8130-3 Remarks PERFORMED LHE CADMIUM PLATING; REFERENCE: BOEING SOPM 20-42-01 R…" at bounding box center [891, 404] width 43 height 11
click at [893, 408] on icon at bounding box center [892, 404] width 10 height 10
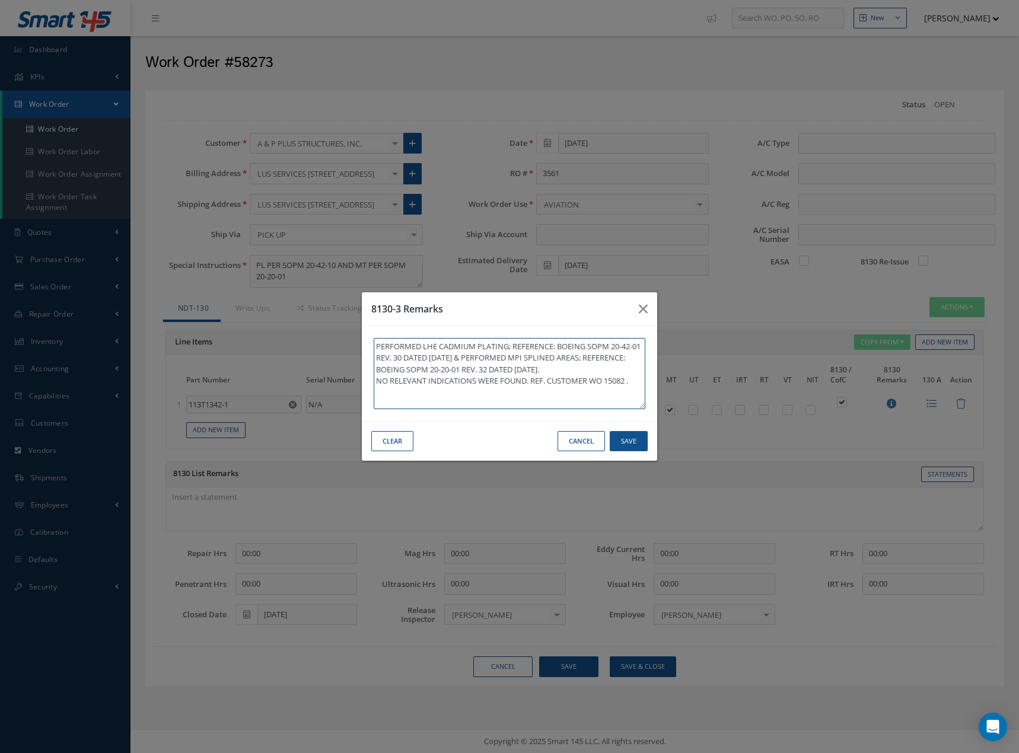
drag, startPoint x: 530, startPoint y: 380, endPoint x: 624, endPoint y: 361, distance: 96.1
click at [624, 361] on textarea "PERFORMED LHE CADMIUM PLATING; REFERENCE: BOEING SOPM 20-42-01 REV. 30 DATED [D…" at bounding box center [510, 373] width 272 height 71
paste textarea "PERFORMED MAGNETIC PARTICLE INSPECTION; REFERENCE: BOEING SOPM 20-20-01 REV 34 …"
click at [543, 369] on textarea "PERFORMED LHE CADMIUM PLATING; REFERENCE: BOEING SOPM 20-42-01 REV. 30 DATED [D…" at bounding box center [510, 373] width 272 height 71
click at [558, 359] on textarea "PERFORMED LHE CADMIUM PLATING; REFERENCE: BOEING SOPM 20-42-01 REV. 30 DATED [D…" at bounding box center [510, 373] width 272 height 71
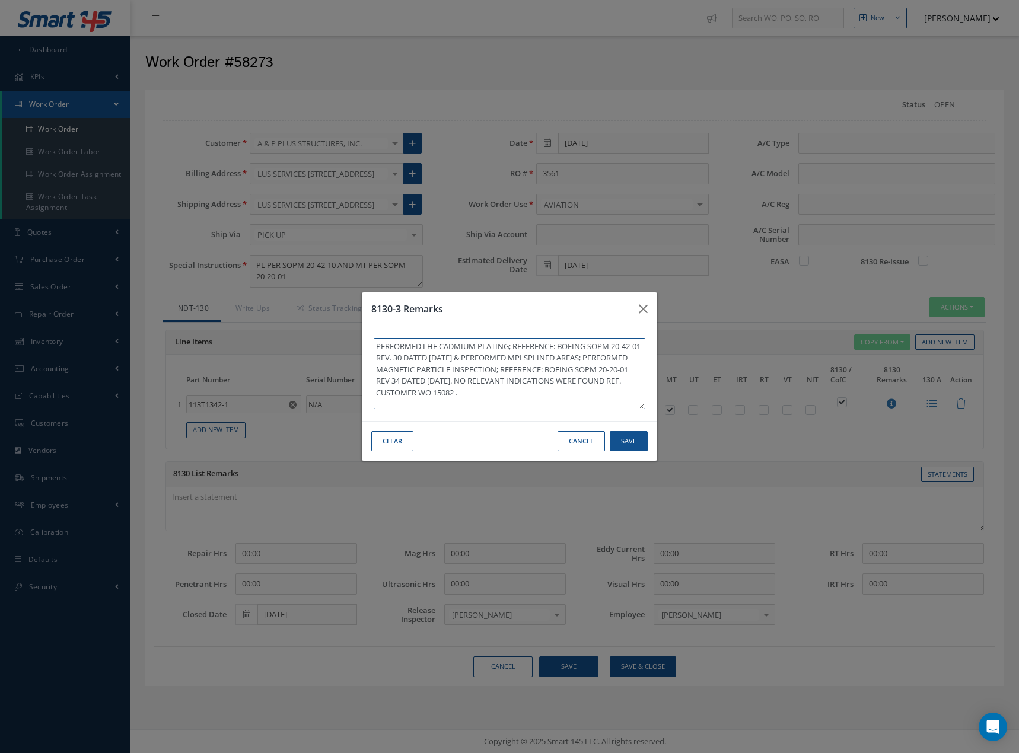
click at [558, 359] on textarea "PERFORMED LHE CADMIUM PLATING; REFERENCE: BOEING SOPM 20-42-01 REV. 30 DATED [D…" at bounding box center [510, 373] width 272 height 71
click at [617, 360] on textarea "PERFORMED LHE CADMIUM PLATING; REFERENCE: BOEING SOPM 20-42-01 REV. 30 DATED [D…" at bounding box center [510, 373] width 272 height 71
drag, startPoint x: 623, startPoint y: 359, endPoint x: 495, endPoint y: 355, distance: 127.6
click at [495, 355] on textarea "PERFORMED LHE CADMIUM PLATING; REFERENCE: BOEING SOPM 20-42-01 REV. 30 DATED [D…" at bounding box center [510, 373] width 272 height 71
type textarea "PERFORMED LHE CADMIUM PLATING; REFERENCE: BOEING SOPM 20-42-01 REV. 30 DATED [D…"
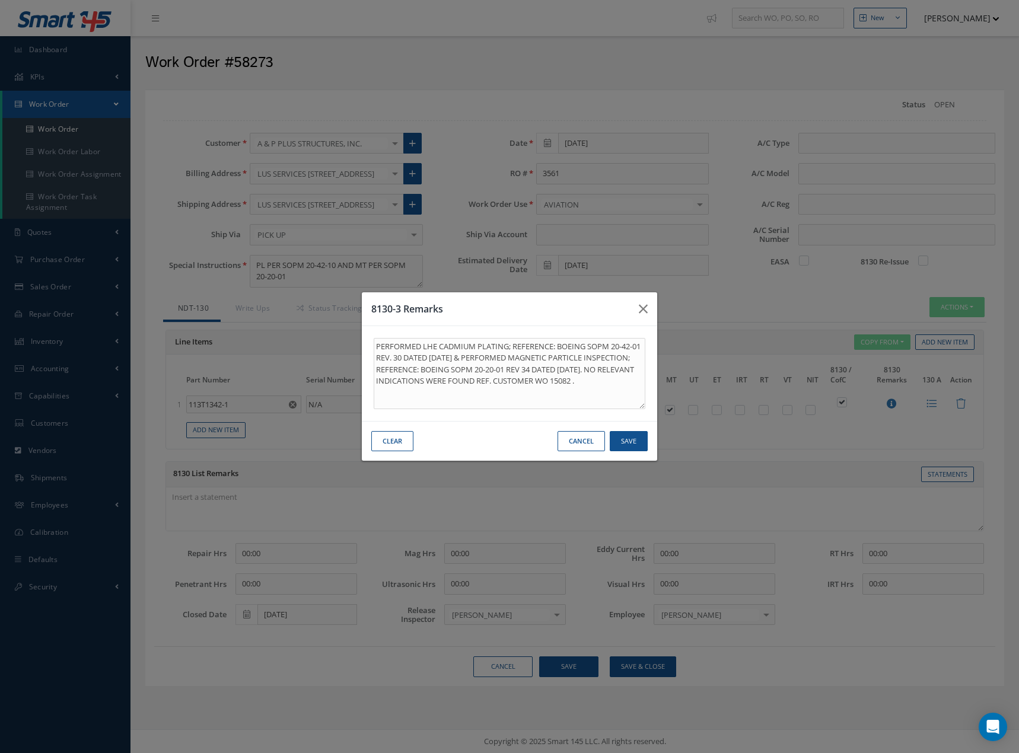
drag, startPoint x: 597, startPoint y: 444, endPoint x: 643, endPoint y: 441, distance: 46.4
click at [643, 441] on div "Clear Save Cancel" at bounding box center [509, 441] width 295 height 40
click at [636, 441] on button "Save" at bounding box center [629, 441] width 38 height 21
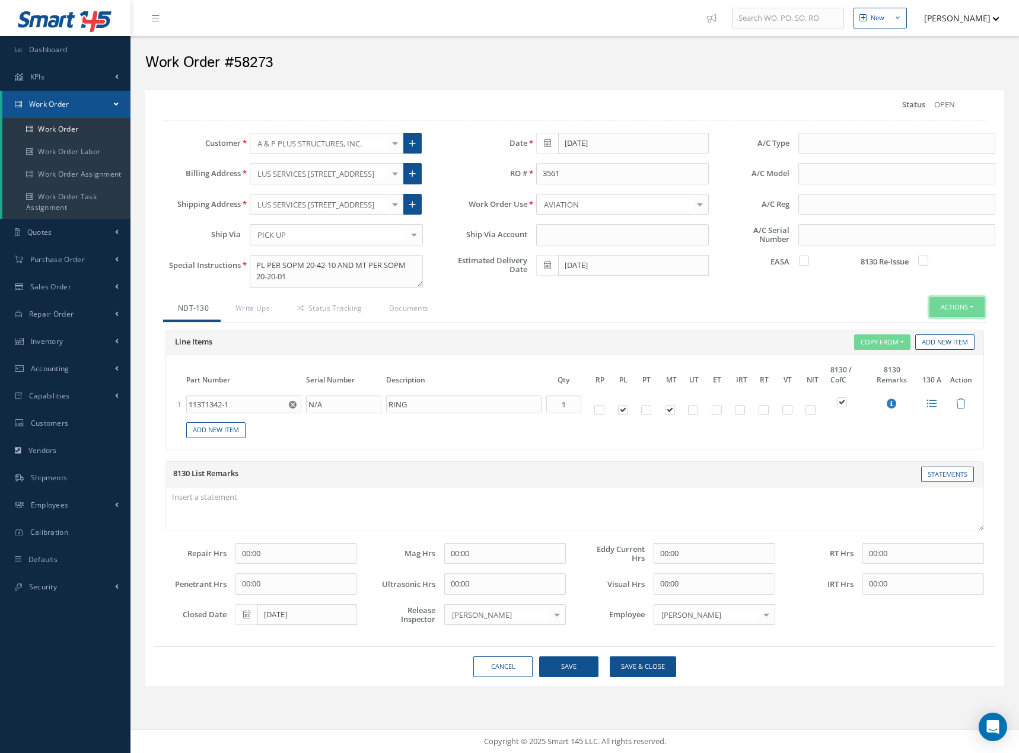
drag, startPoint x: 966, startPoint y: 310, endPoint x: 748, endPoint y: 584, distance: 350.3
click at [745, 576] on div "NDT-130 Write Ups Status Tracking Documents Actions Change Step Invoicing Stand…" at bounding box center [574, 467] width 841 height 340
click at [595, 660] on button "Save" at bounding box center [568, 667] width 59 height 21
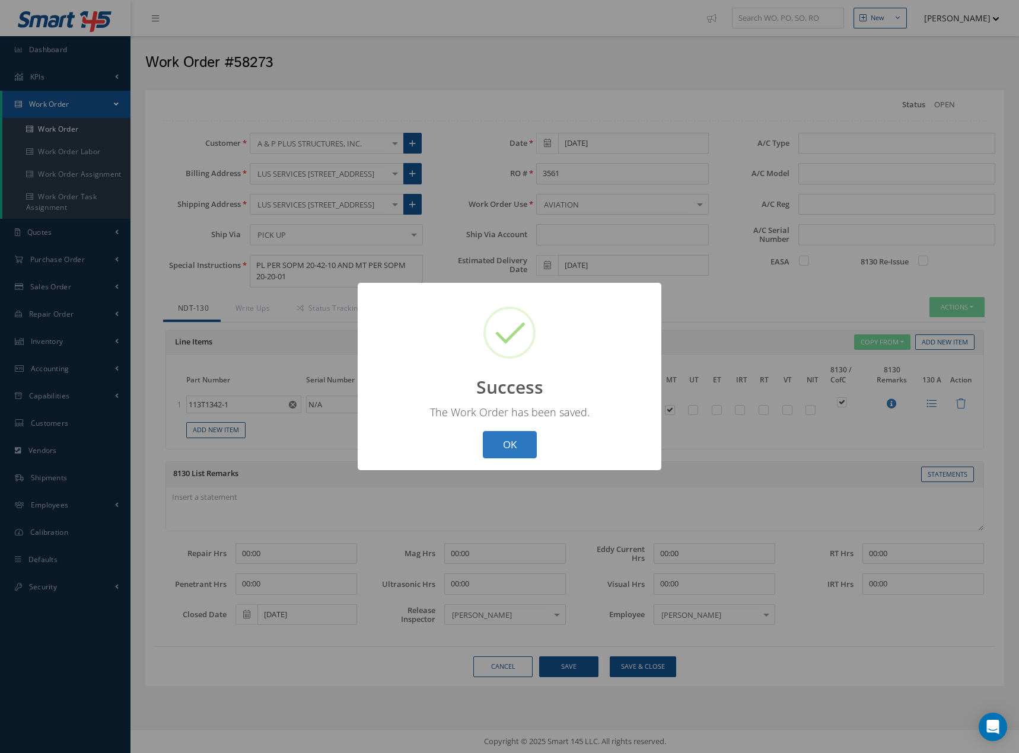
drag, startPoint x: 505, startPoint y: 450, endPoint x: 584, endPoint y: 412, distance: 87.3
click at [506, 450] on button "OK" at bounding box center [510, 445] width 54 height 28
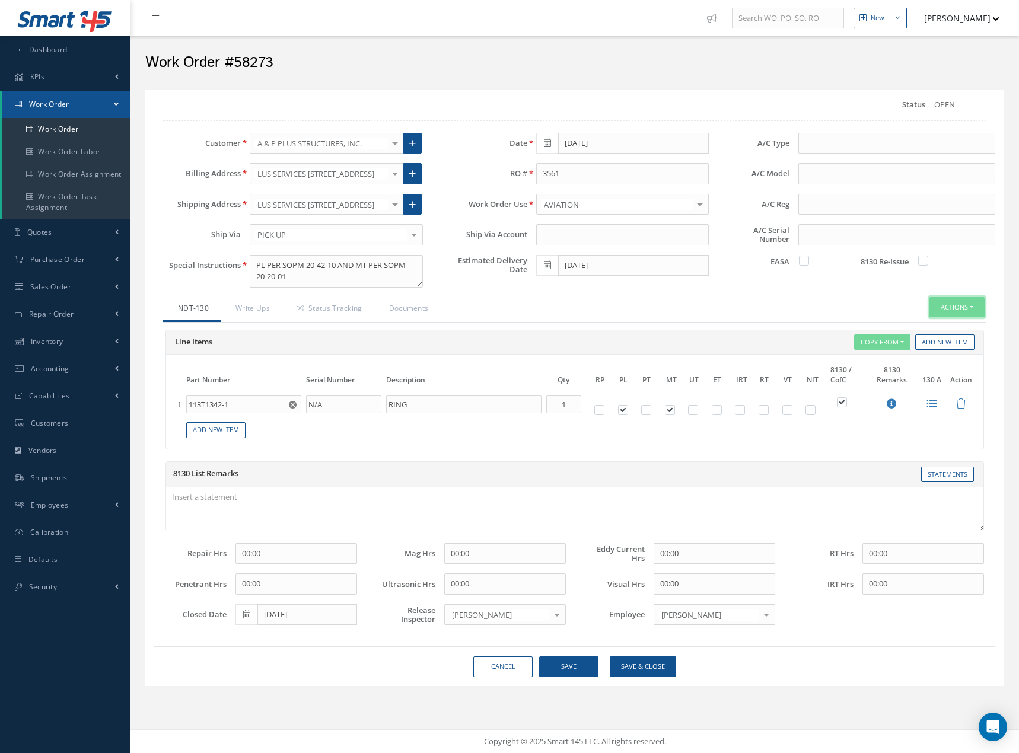
drag, startPoint x: 948, startPoint y: 304, endPoint x: 947, endPoint y: 317, distance: 12.5
click at [948, 307] on button "Actions" at bounding box center [956, 307] width 55 height 21
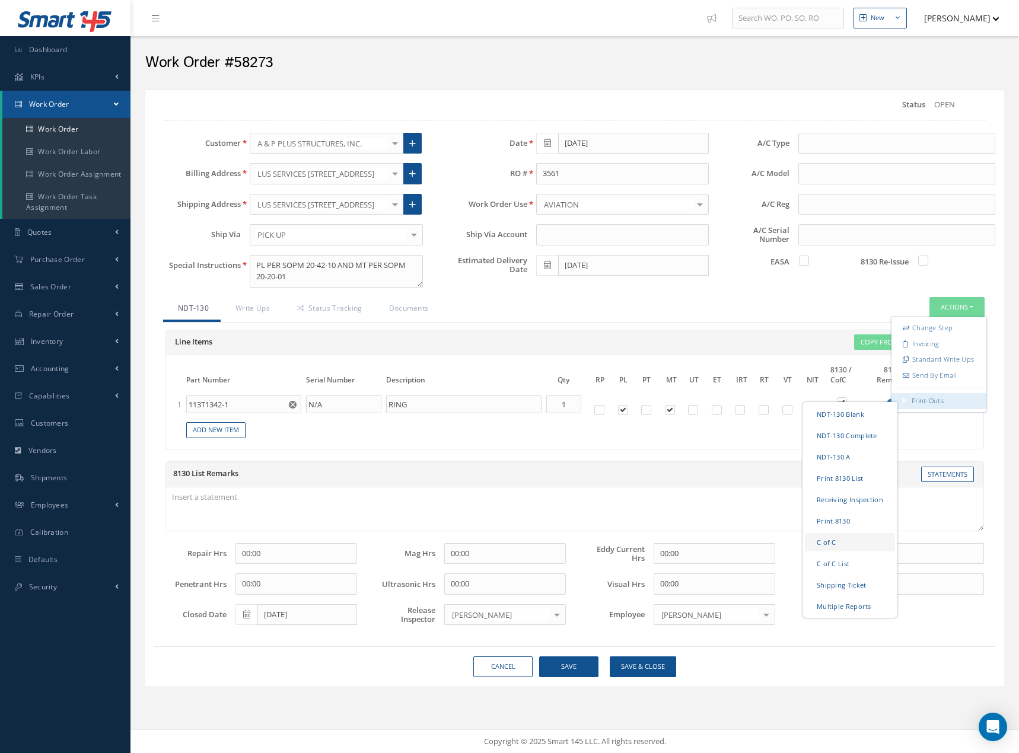
click at [866, 537] on link "C of C" at bounding box center [850, 542] width 90 height 18
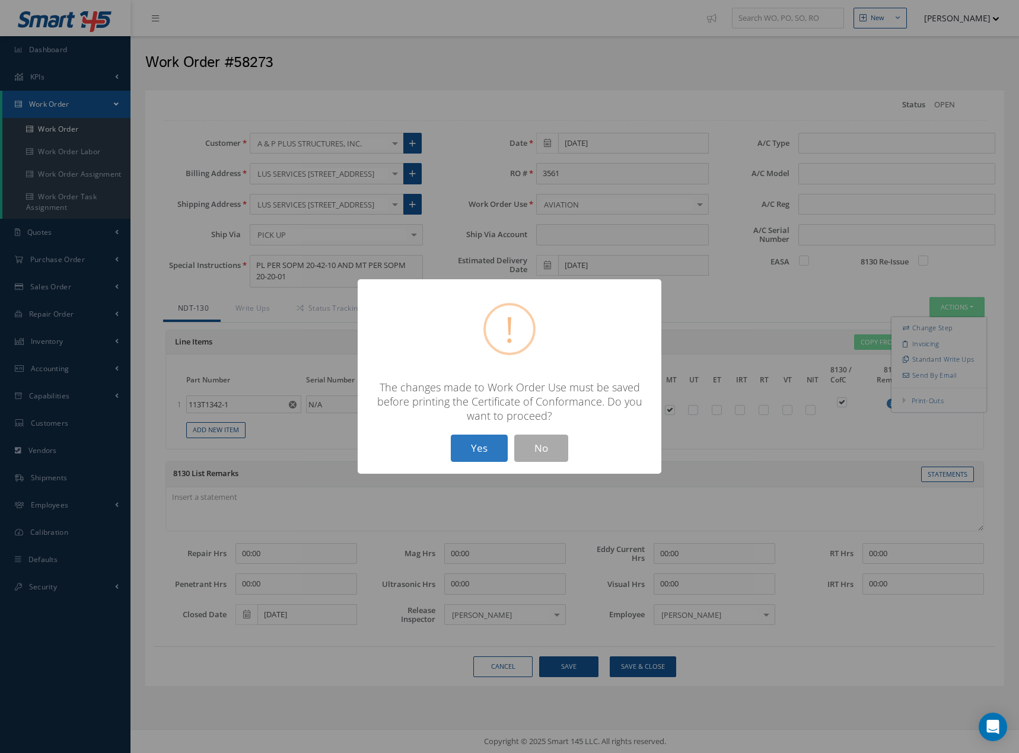
click at [480, 452] on button "Yes" at bounding box center [479, 449] width 57 height 28
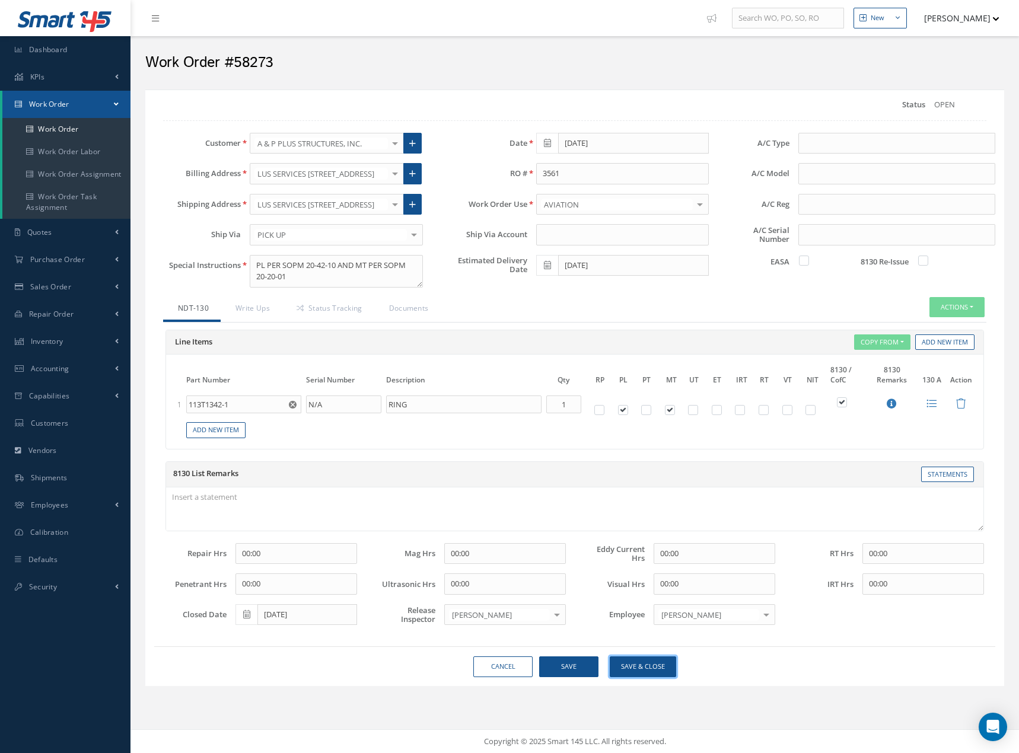
click at [651, 673] on button "Save & Close" at bounding box center [643, 667] width 66 height 21
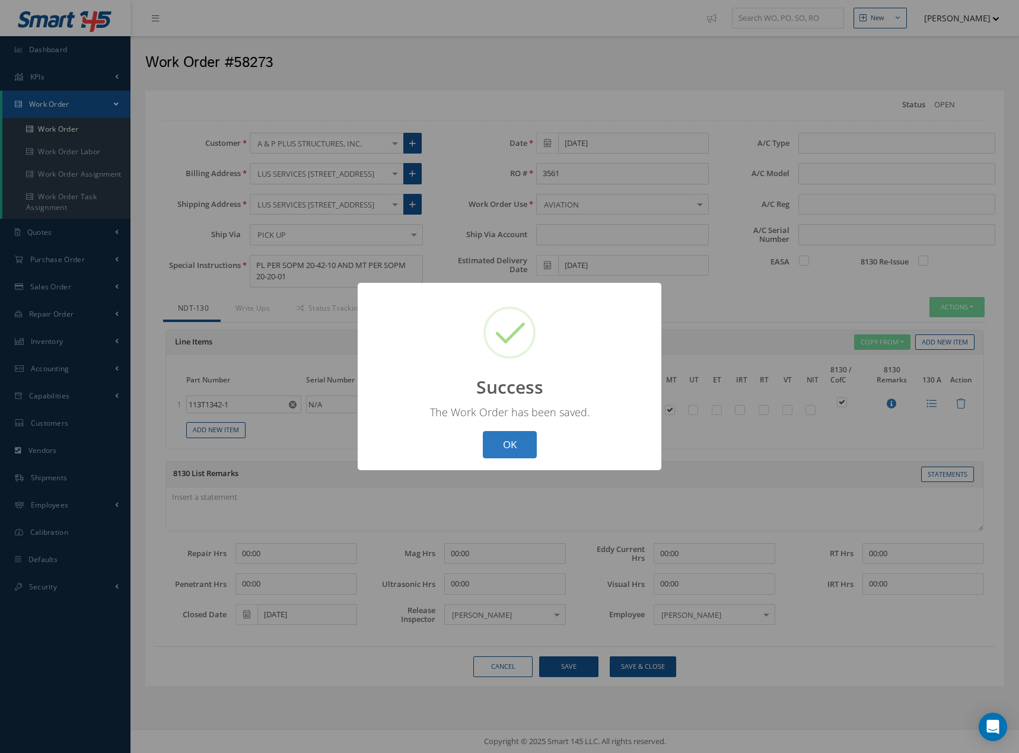
click at [504, 441] on button "OK" at bounding box center [510, 445] width 54 height 28
